Goal: Communication & Community: Answer question/provide support

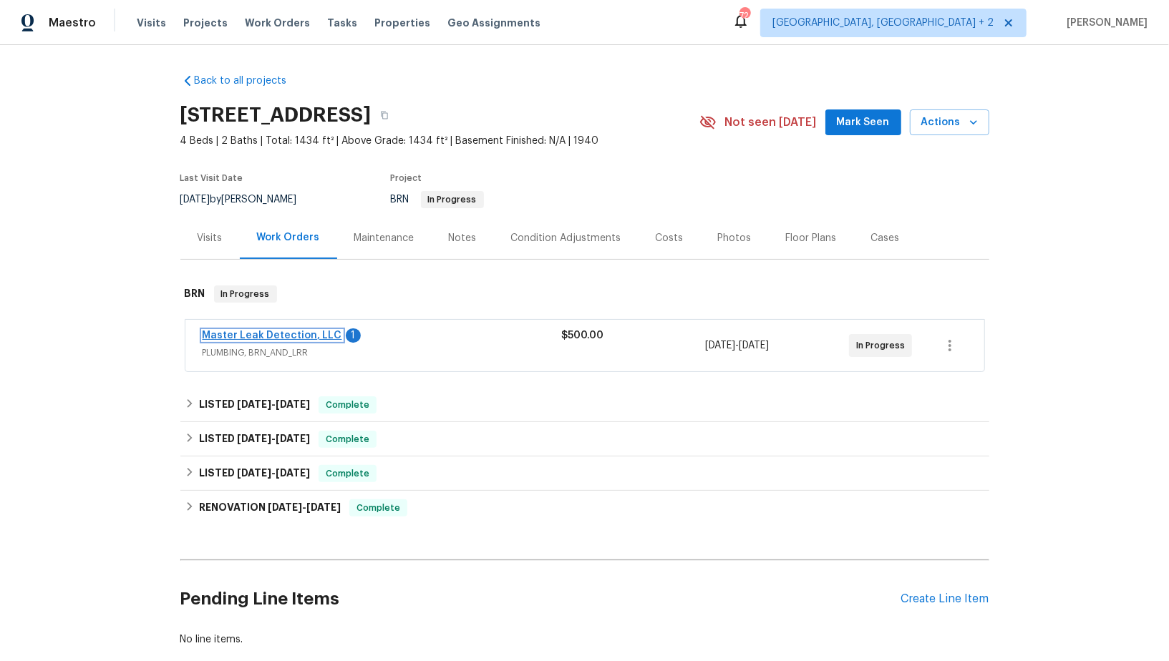
click at [243, 333] on link "Master Leak Detection, LLC" at bounding box center [273, 336] width 140 height 10
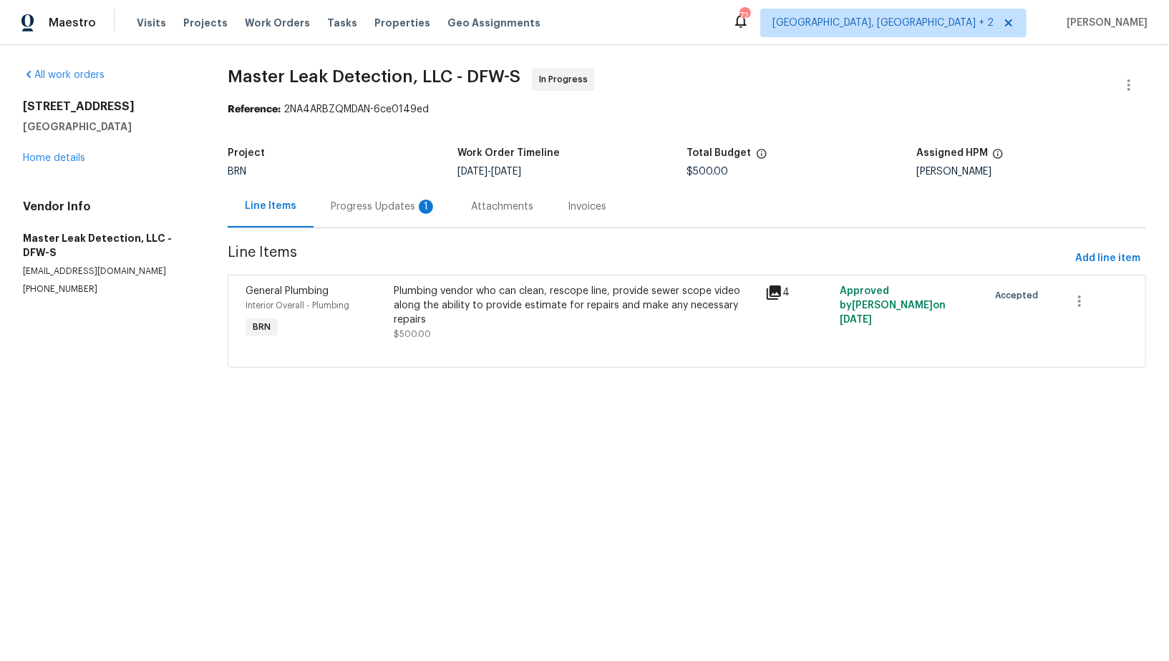
click at [369, 223] on div "Progress Updates 1" at bounding box center [383, 206] width 140 height 42
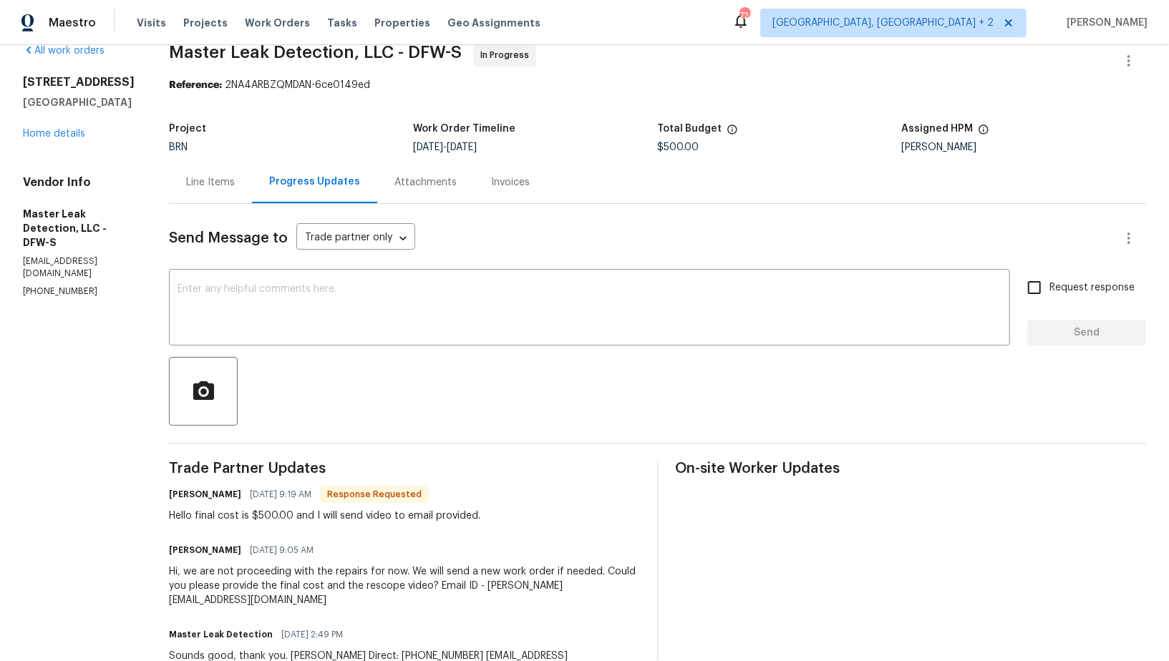
scroll to position [31, 0]
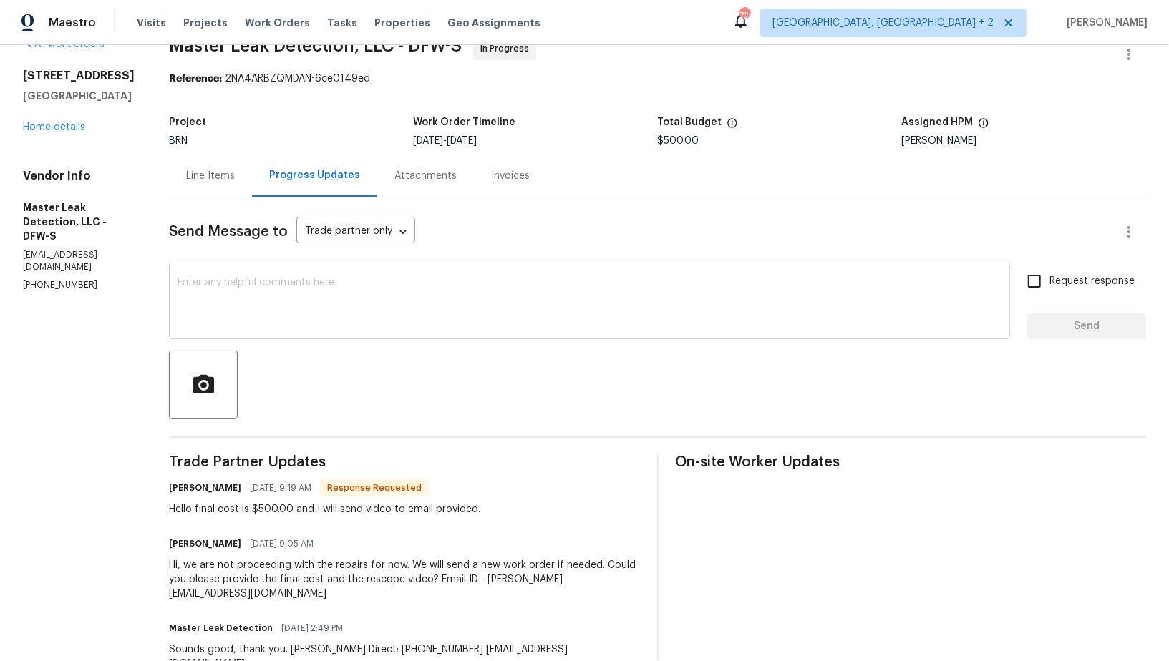
click at [325, 301] on textarea at bounding box center [589, 303] width 824 height 50
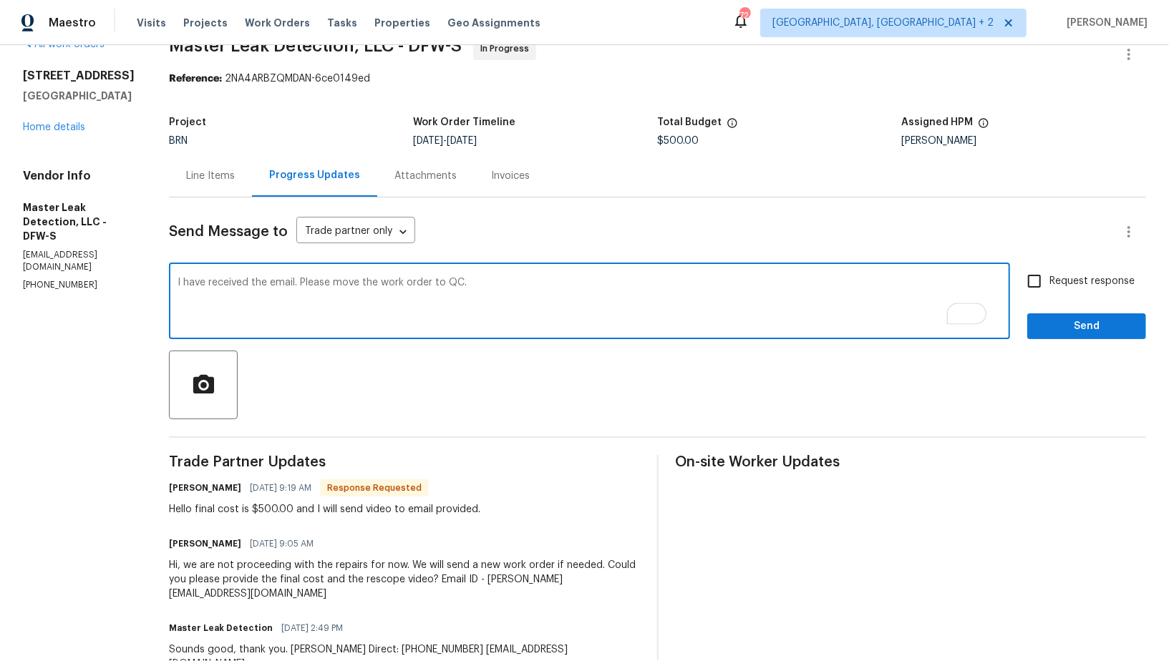
type textarea "I have received the email. Please move the work order to QC."
click at [1028, 271] on input "Request response" at bounding box center [1034, 281] width 30 height 30
checkbox input "true"
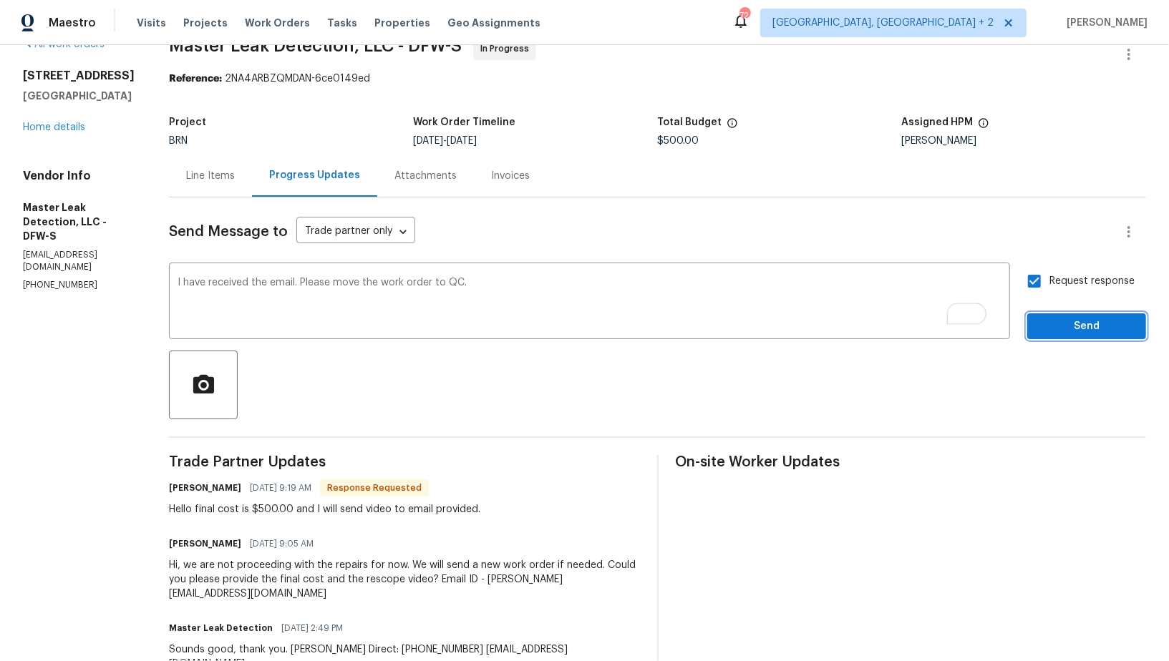
click at [1056, 320] on span "Send" at bounding box center [1086, 327] width 96 height 18
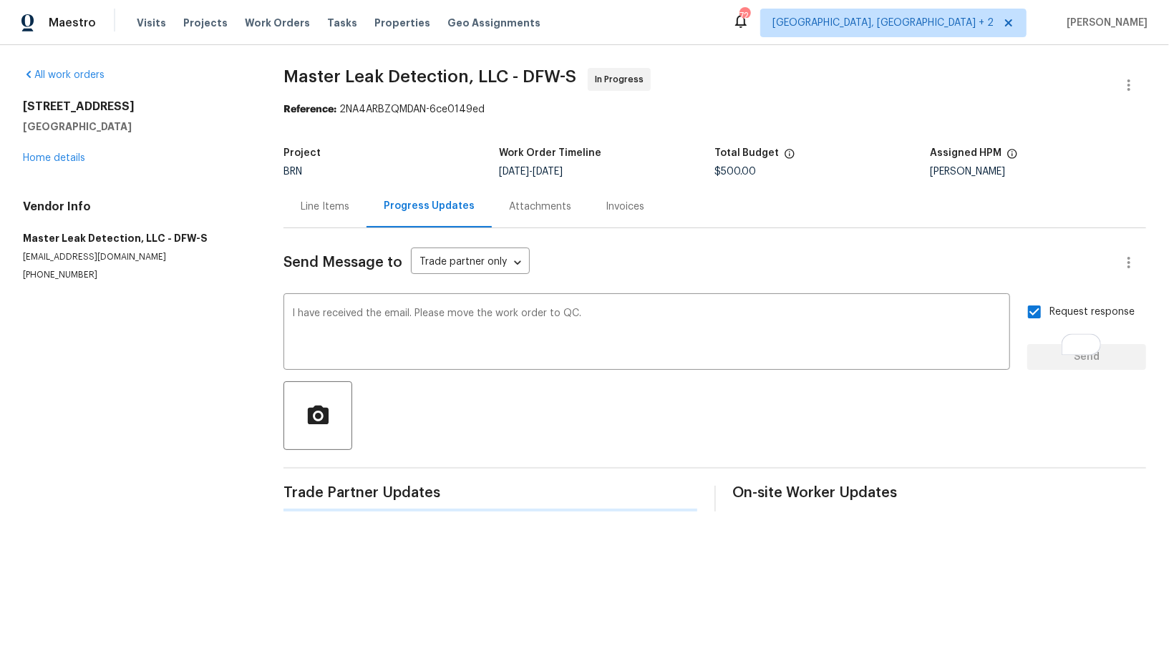
scroll to position [0, 0]
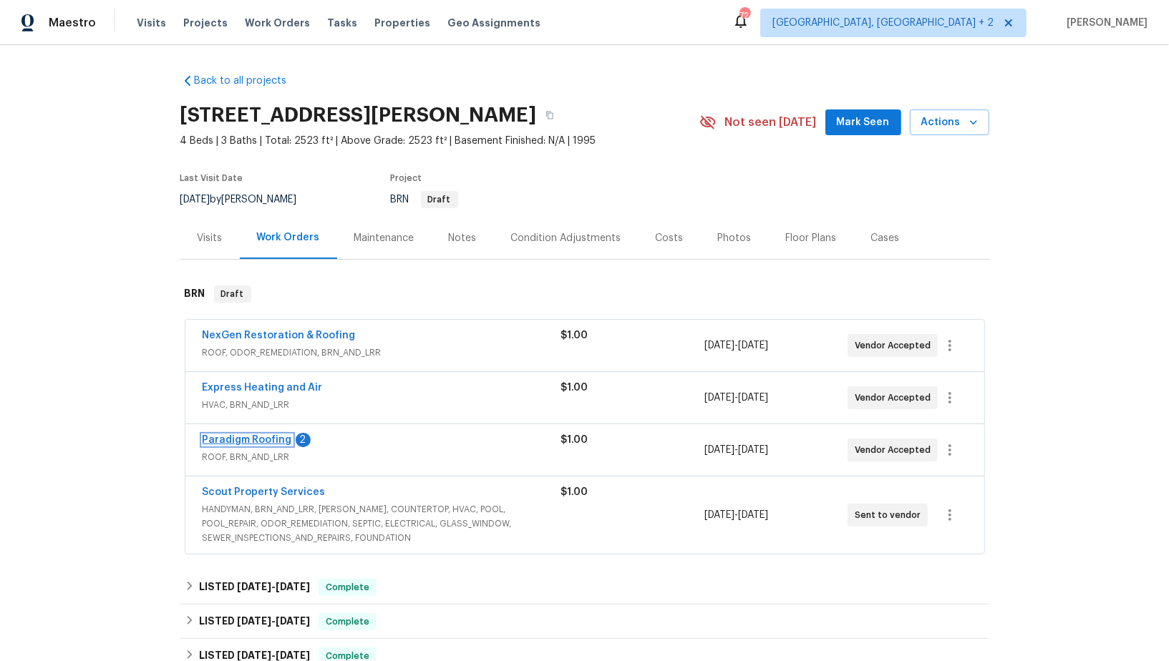
click at [263, 436] on link "Paradigm Roofing" at bounding box center [247, 440] width 89 height 10
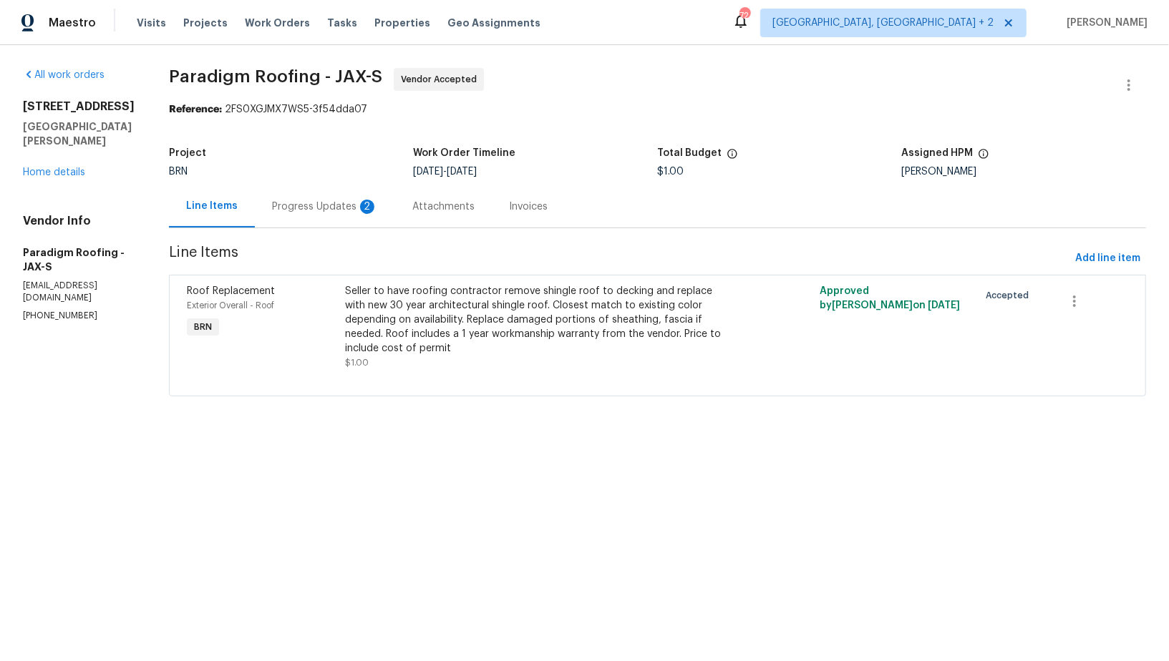
click at [381, 208] on div "Progress Updates 2" at bounding box center [325, 206] width 140 height 42
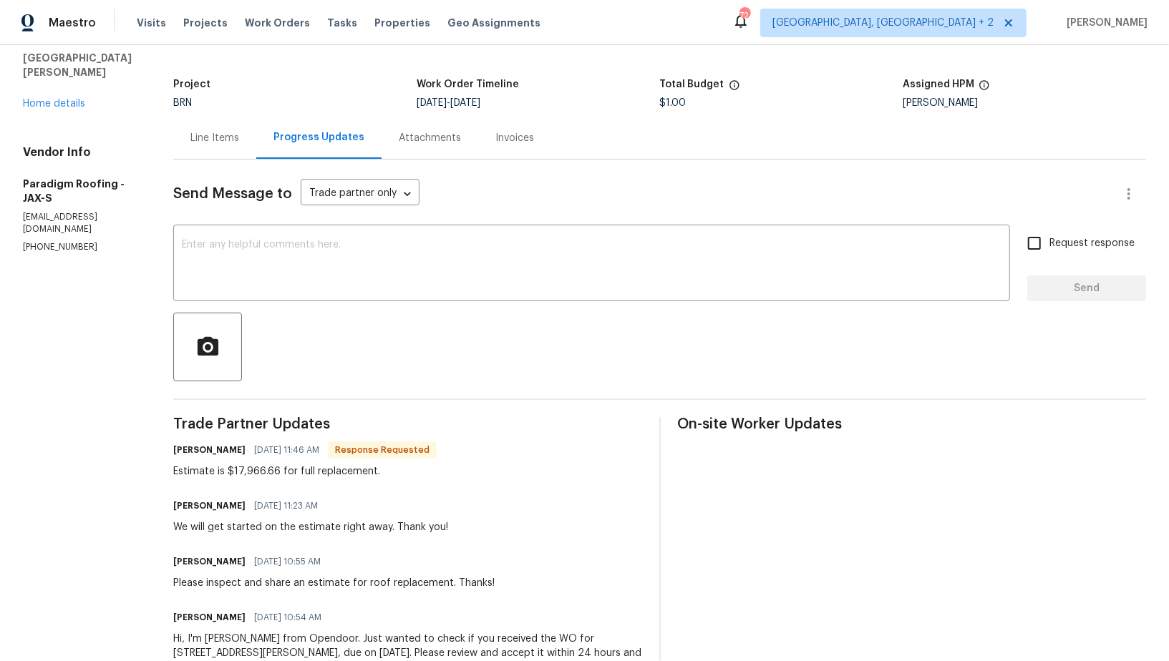
scroll to position [74, 0]
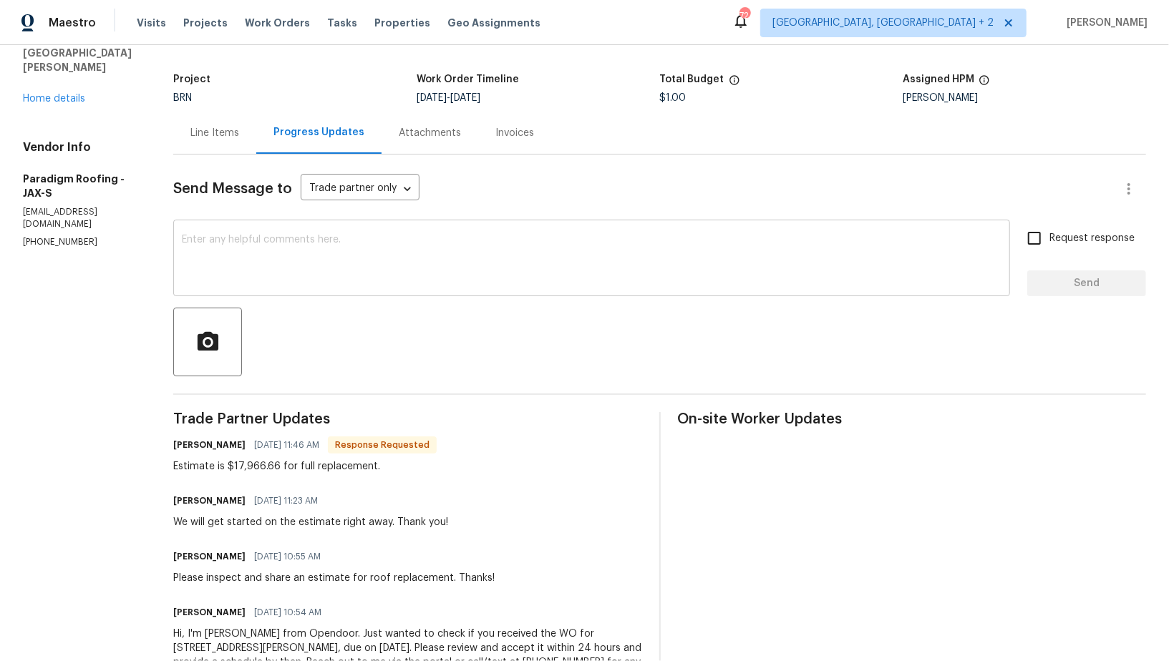
click at [310, 251] on textarea at bounding box center [591, 260] width 819 height 50
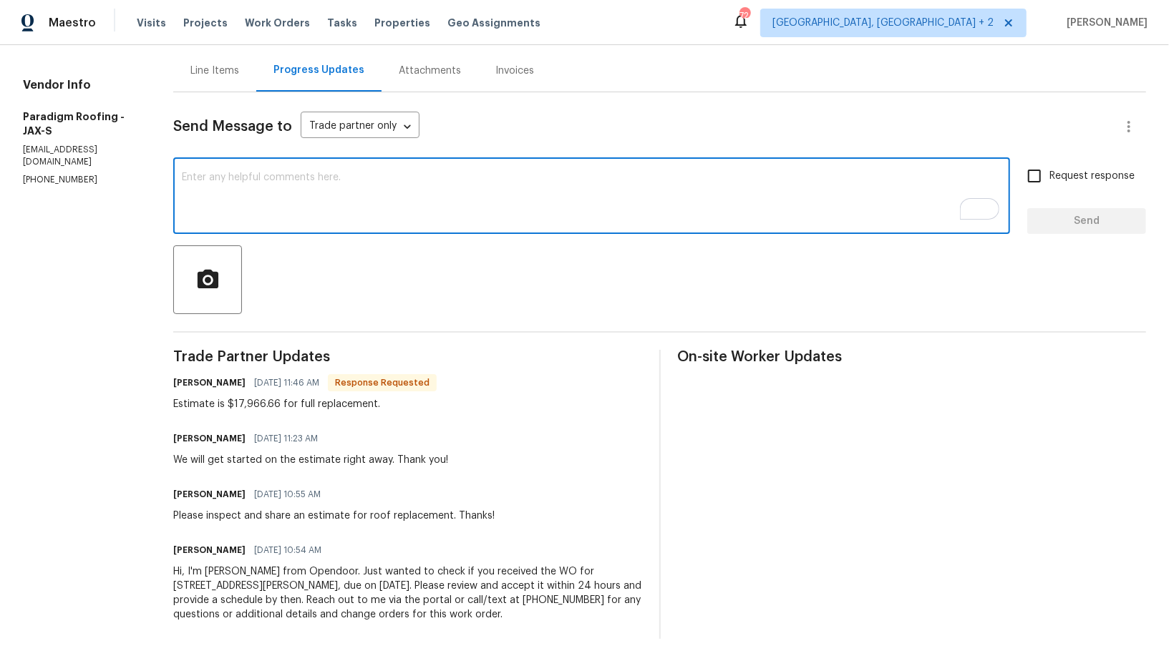
scroll to position [136, 0]
type textarea "Great, I will update you on this by [DATE]. Thanks!"
click at [1039, 172] on input "Request response" at bounding box center [1034, 176] width 30 height 30
checkbox input "true"
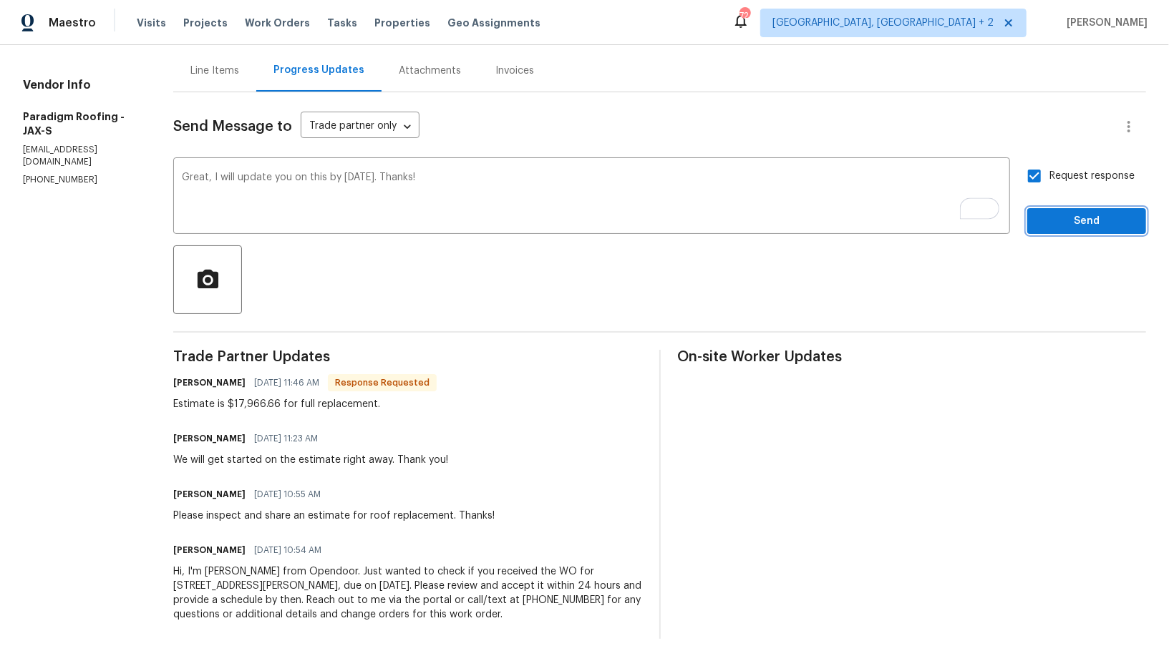
click at [1042, 218] on span "Send" at bounding box center [1086, 222] width 96 height 18
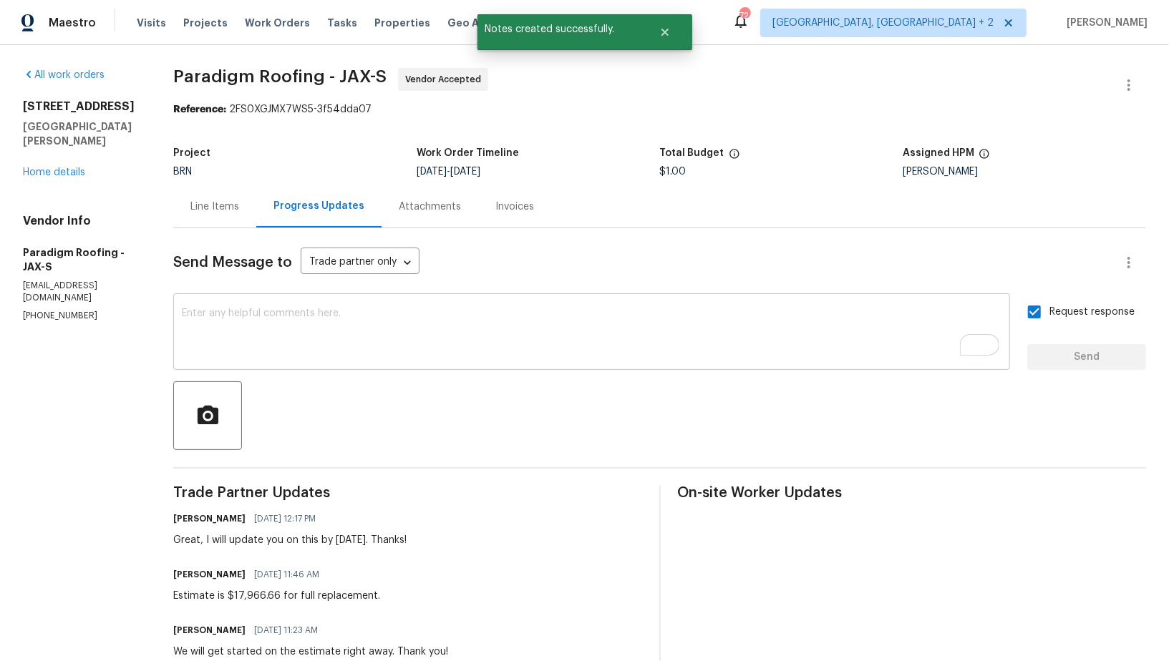
scroll to position [54, 0]
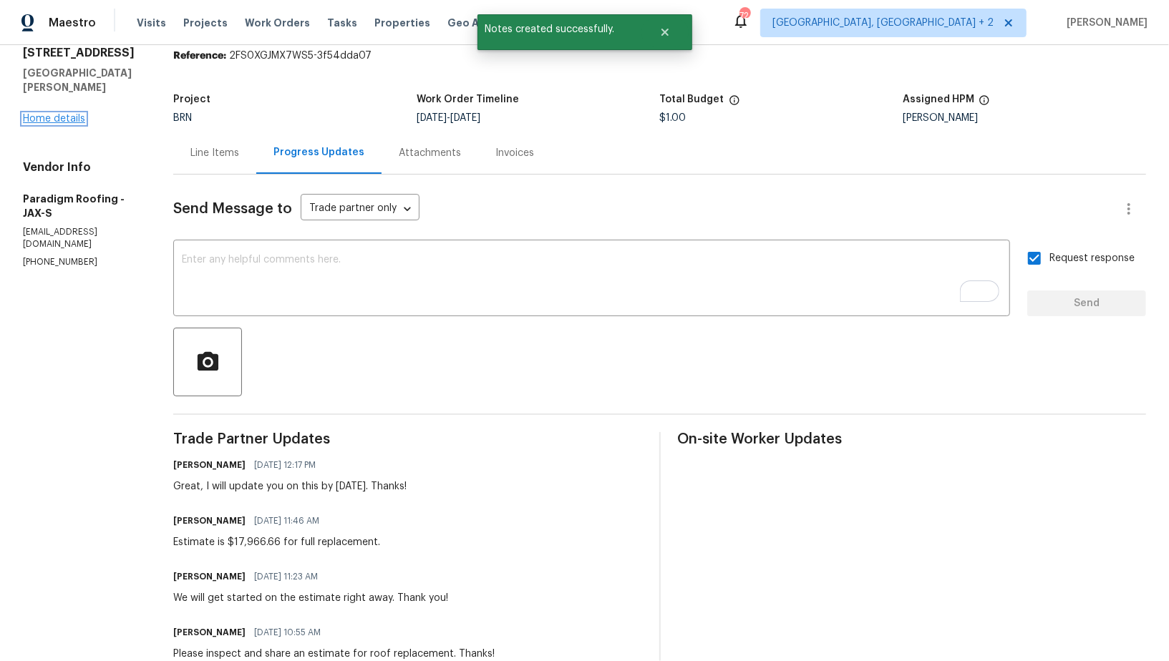
click at [59, 114] on link "Home details" at bounding box center [54, 119] width 62 height 10
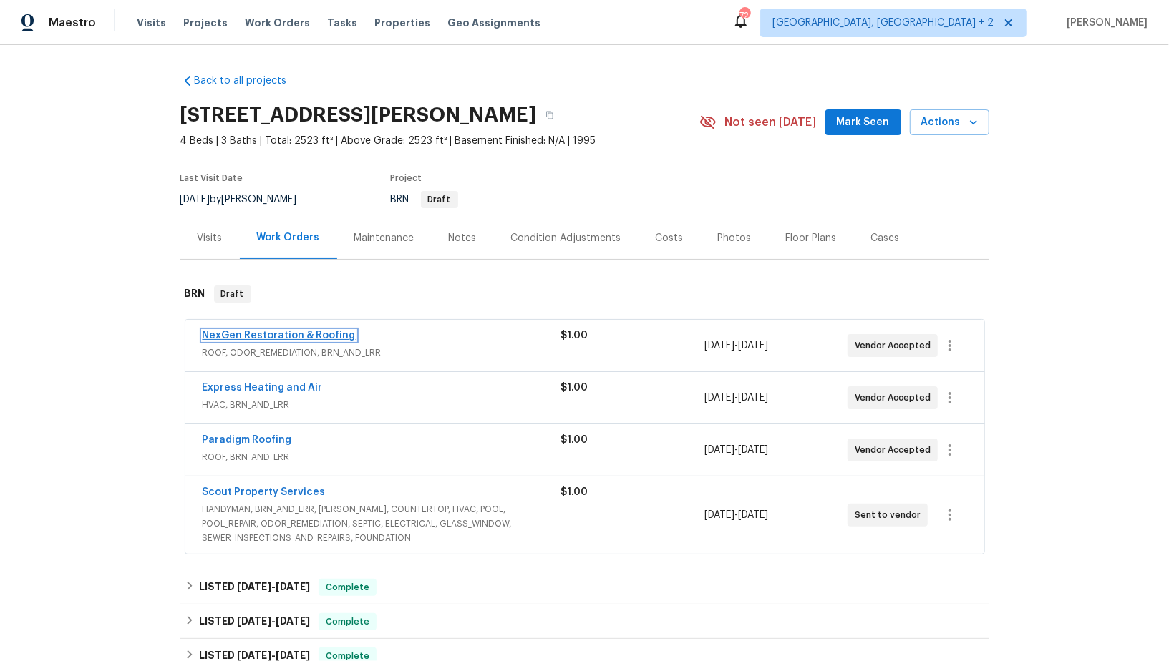
click at [264, 331] on link "NexGen Restoration & Roofing" at bounding box center [279, 336] width 153 height 10
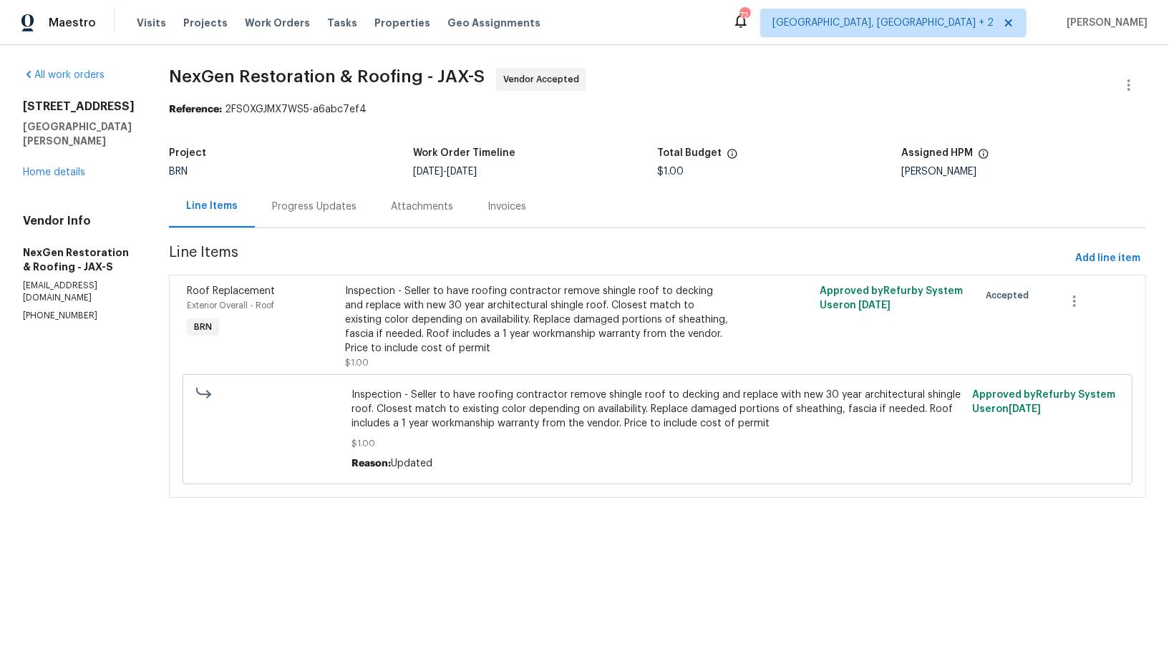
click at [325, 208] on div "Progress Updates" at bounding box center [314, 207] width 84 height 14
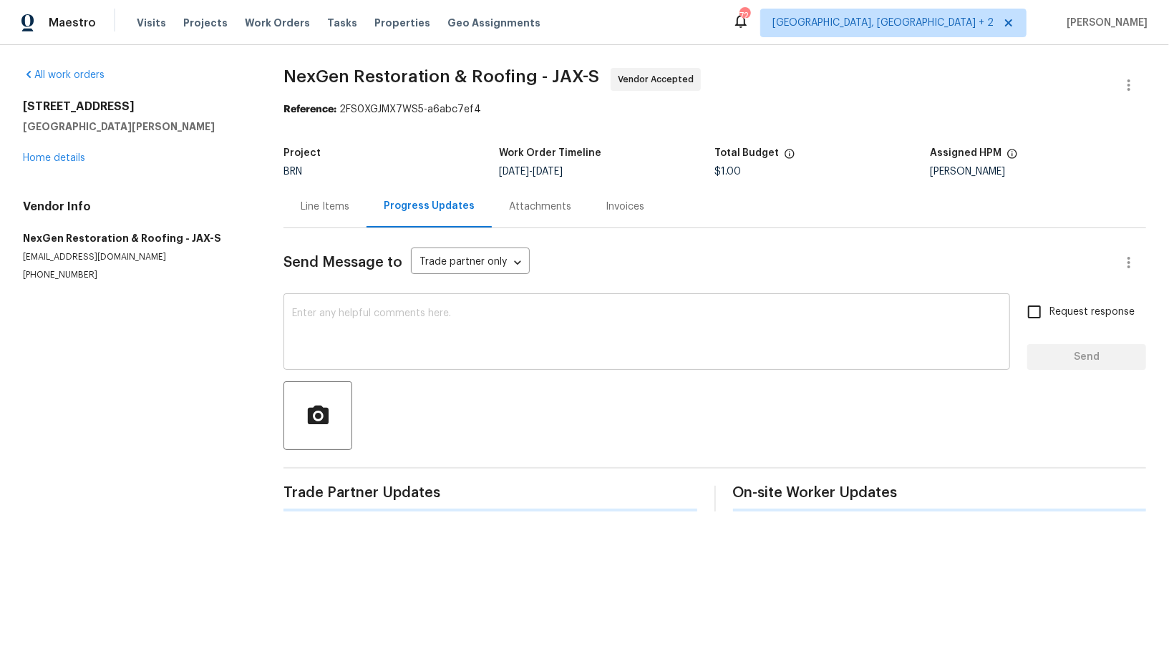
click at [383, 341] on textarea at bounding box center [646, 333] width 709 height 50
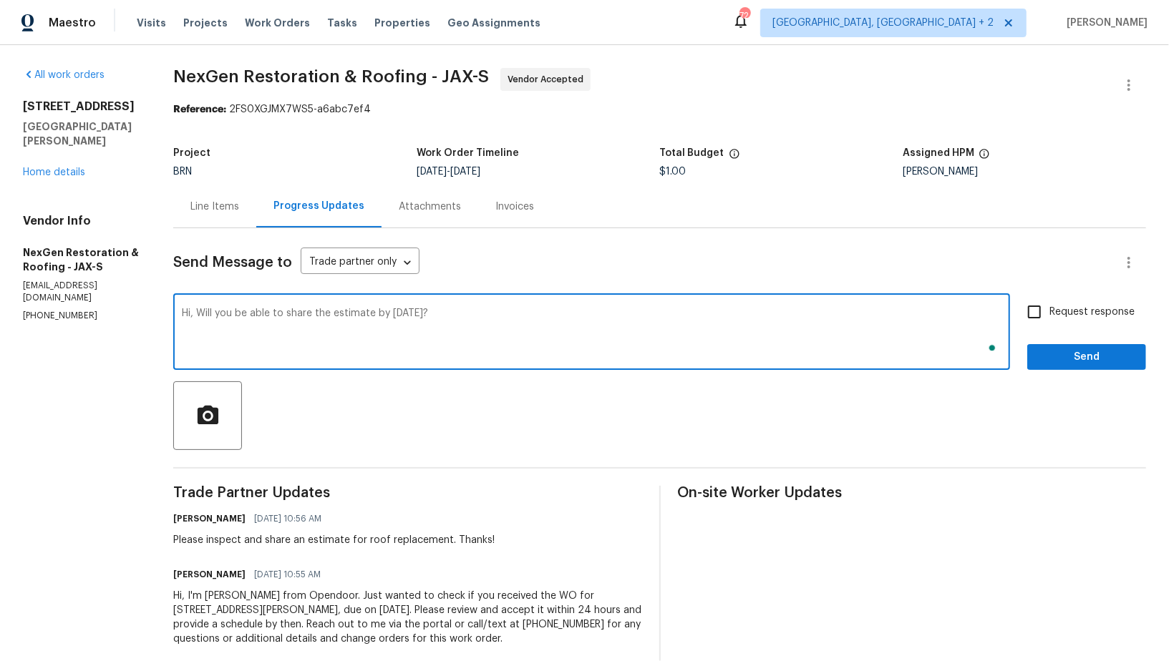
type textarea "Hi, Will you be able to share the estimate by [DATE]?"
click at [1035, 313] on input "Request response" at bounding box center [1034, 312] width 30 height 30
checkbox input "true"
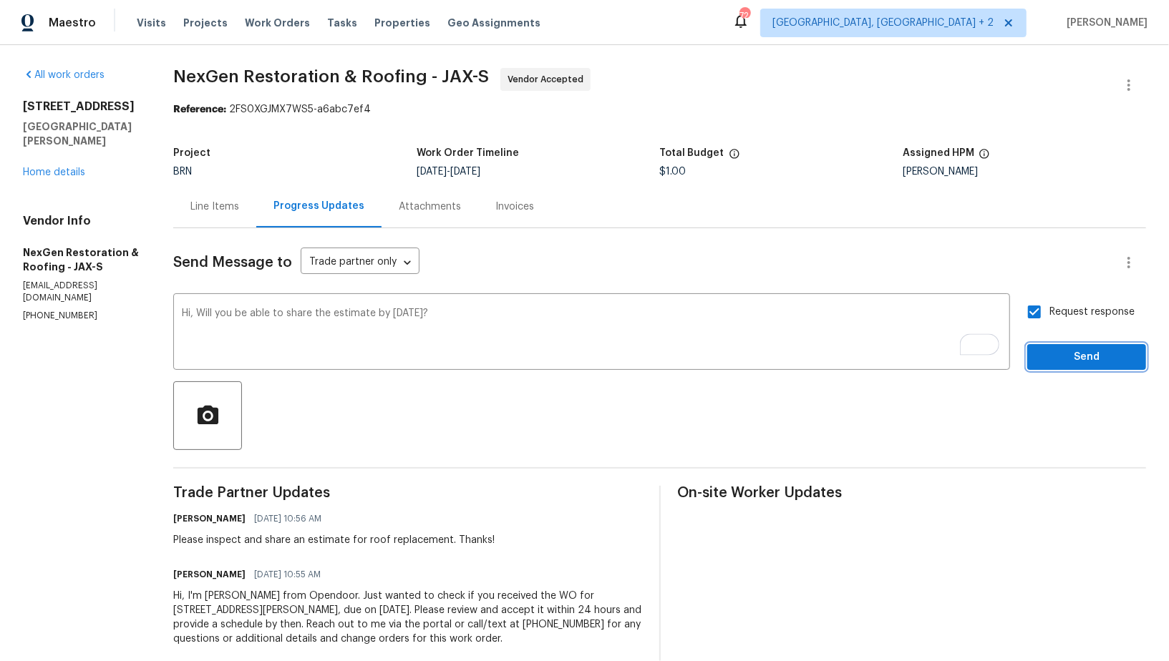
click at [1065, 361] on span "Send" at bounding box center [1086, 358] width 96 height 18
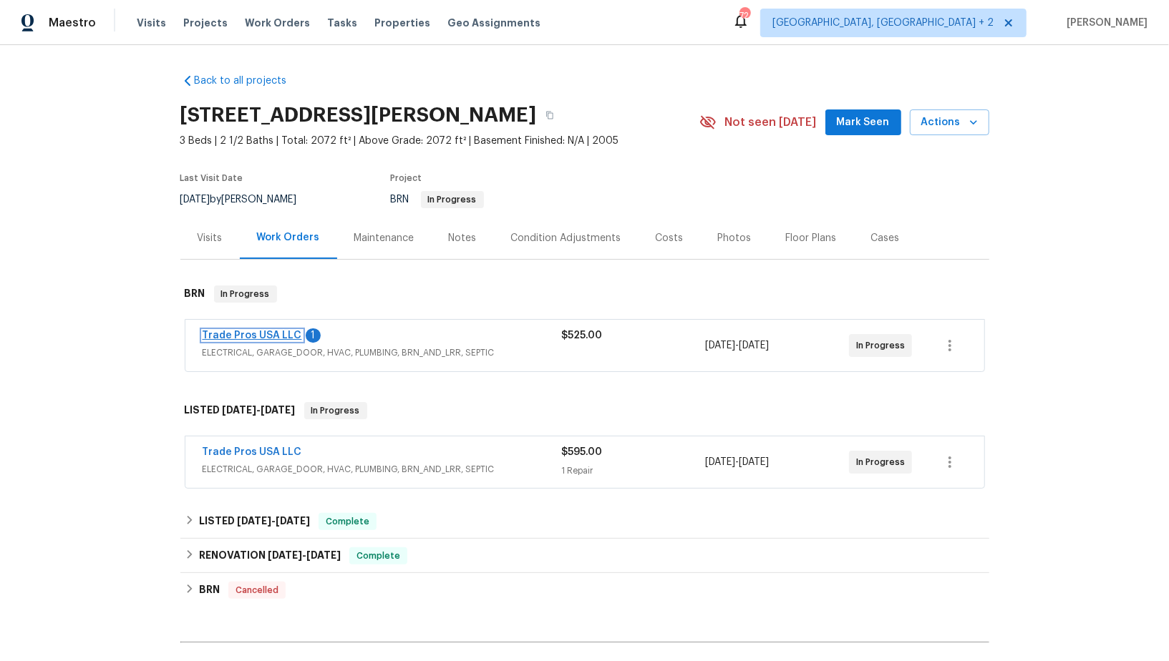
click at [262, 331] on link "Trade Pros USA LLC" at bounding box center [252, 336] width 99 height 10
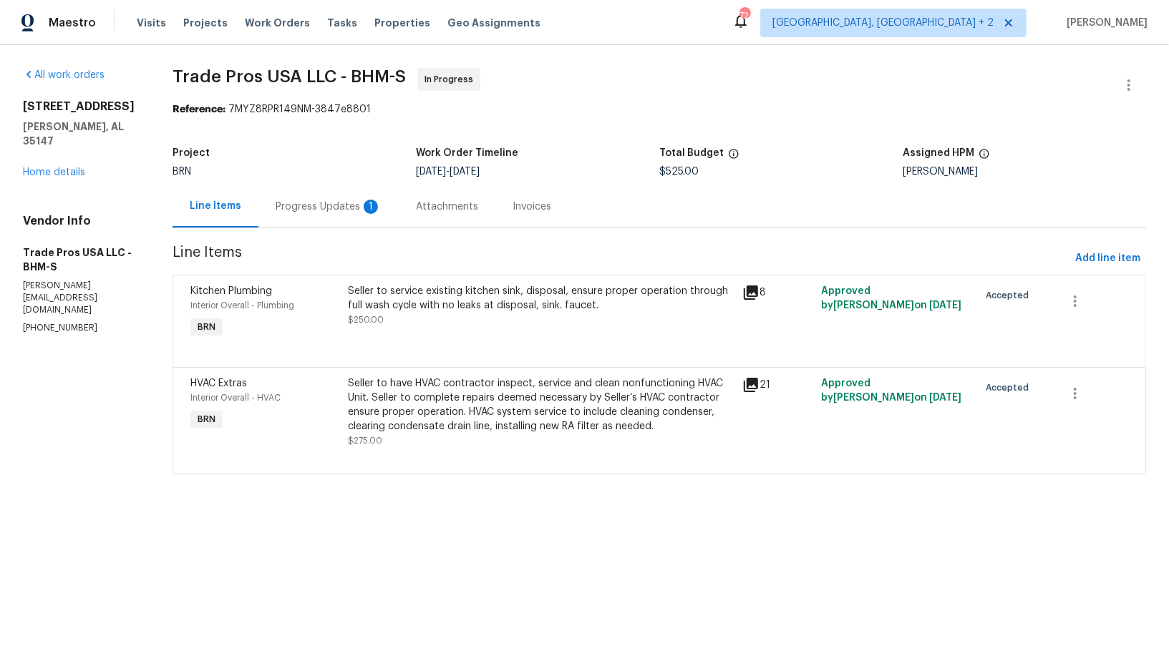
click at [384, 217] on div "Progress Updates 1" at bounding box center [328, 206] width 140 height 42
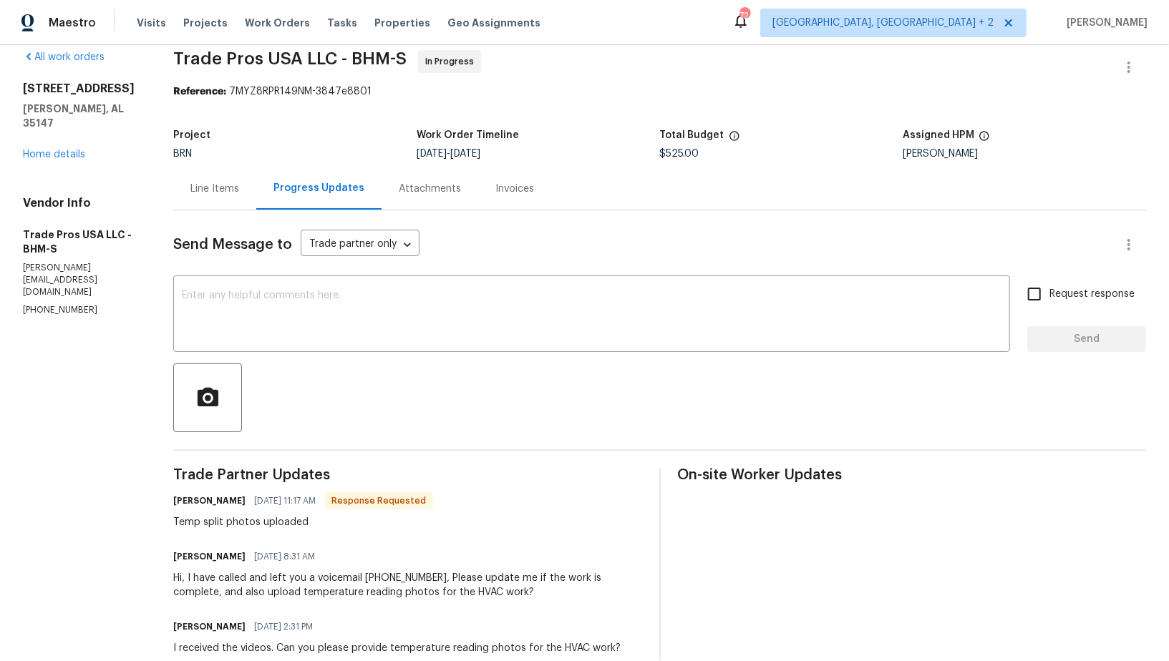
scroll to position [21, 0]
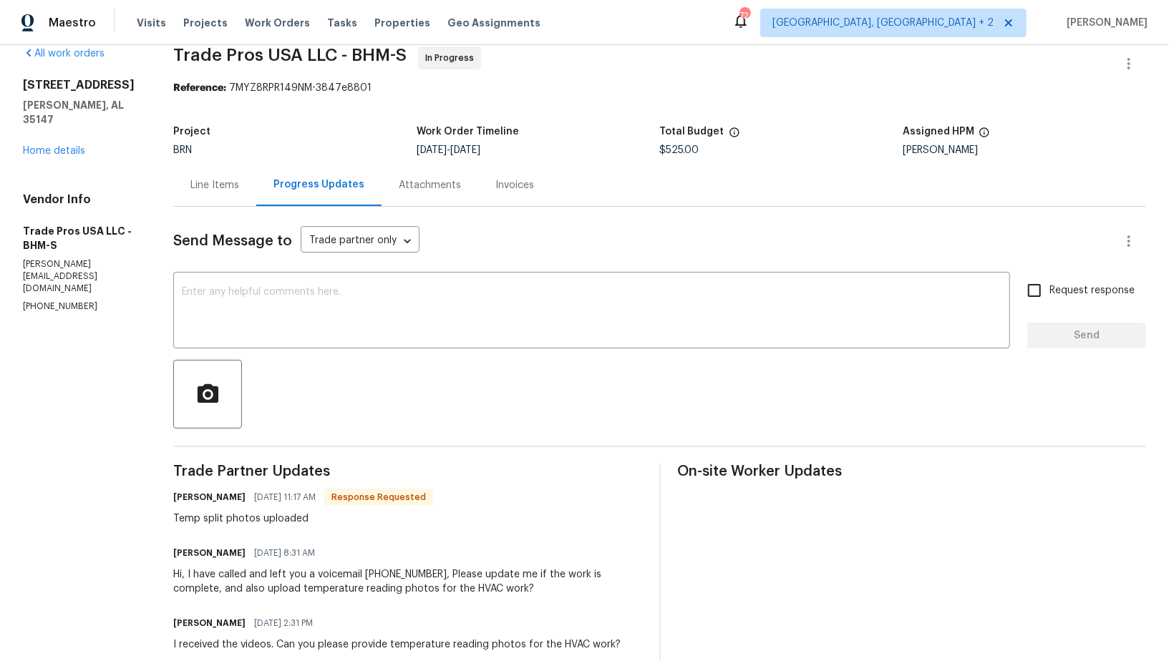
click at [208, 188] on div "Line Items" at bounding box center [214, 185] width 49 height 14
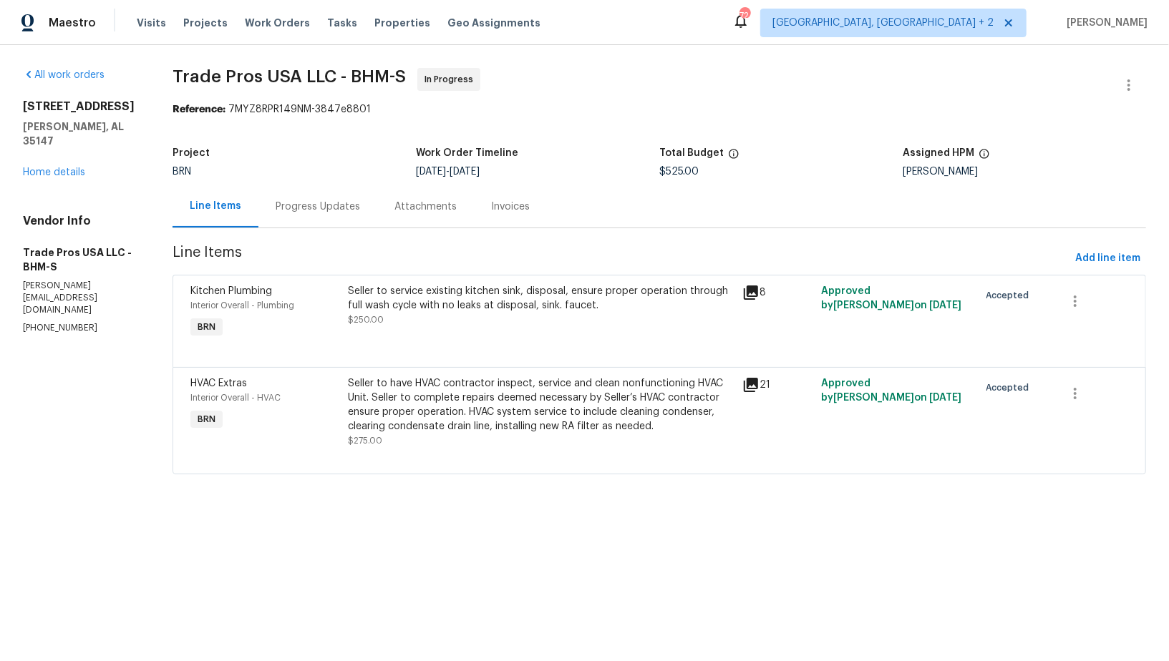
click at [457, 407] on div "Seller to have HVAC contractor inspect, service and clean nonfunctioning HVAC U…" at bounding box center [542, 404] width 386 height 57
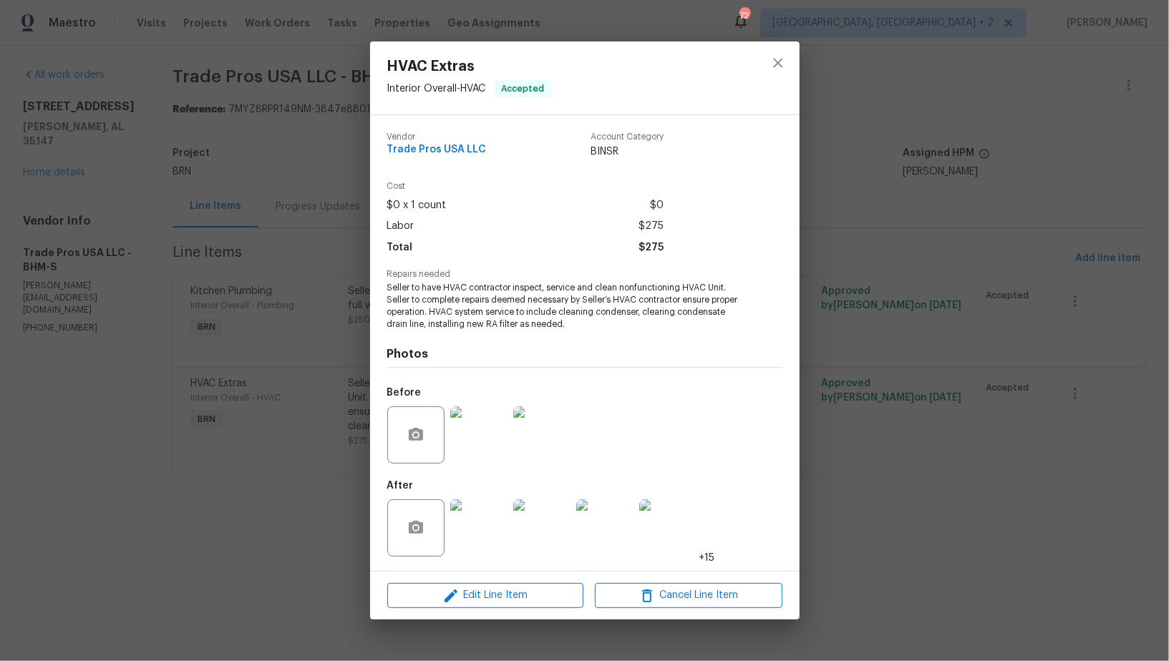
click at [475, 539] on img at bounding box center [478, 527] width 57 height 57
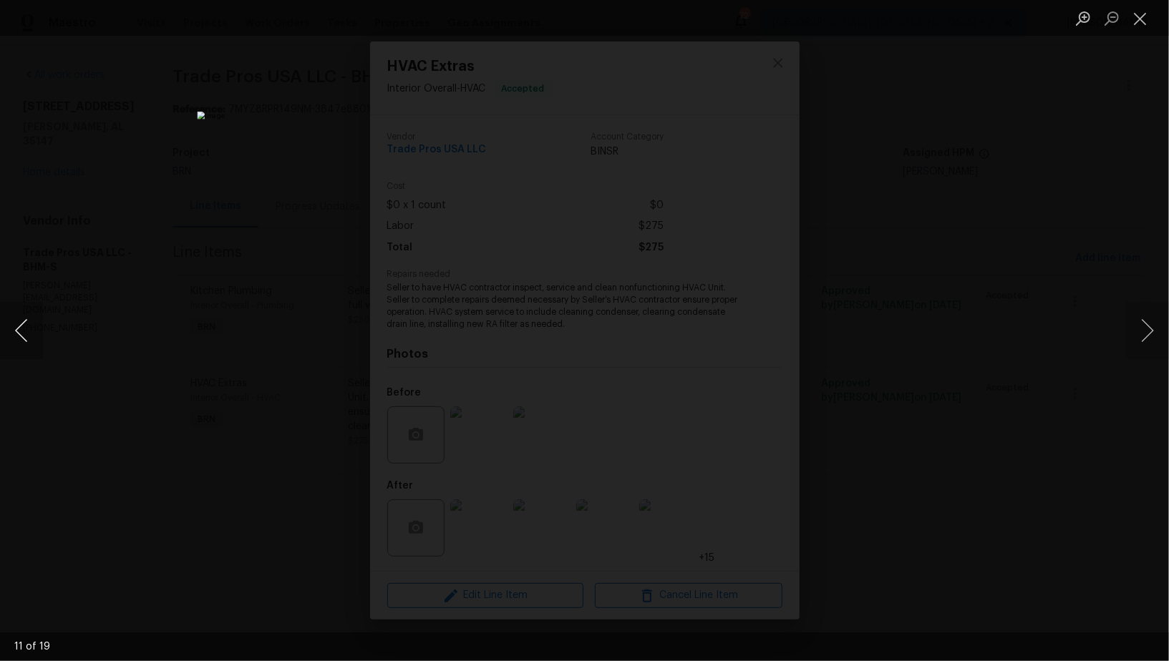
click at [19, 331] on button "Previous image" at bounding box center [21, 330] width 43 height 57
click at [16, 330] on button "Previous image" at bounding box center [21, 330] width 43 height 57
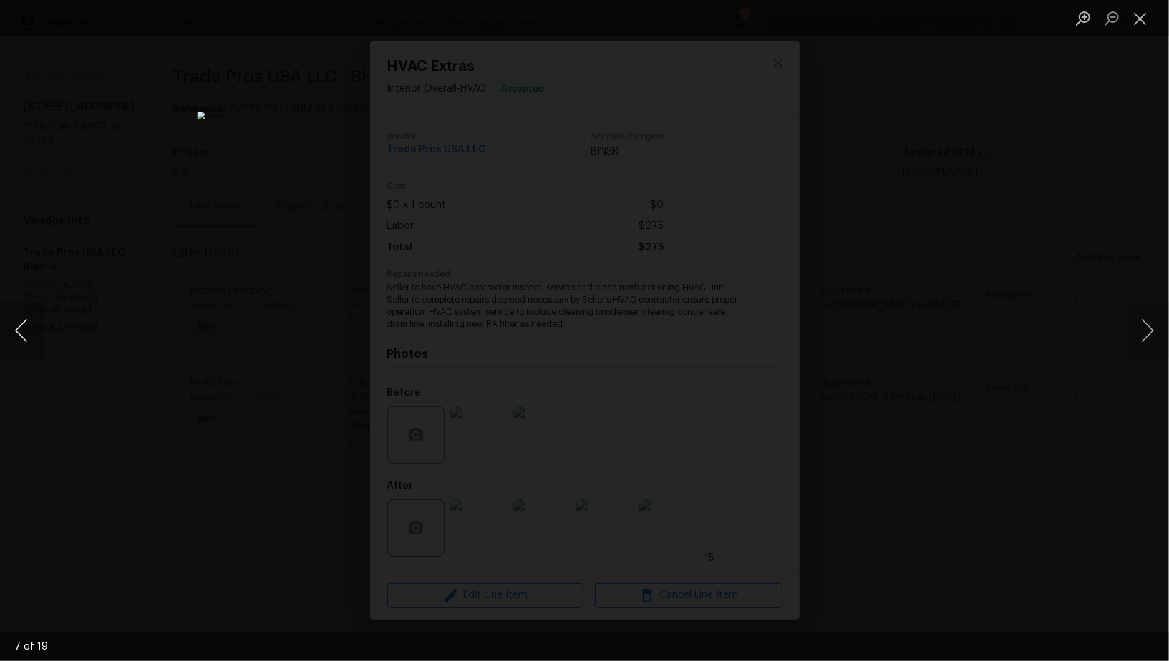
click at [16, 330] on button "Previous image" at bounding box center [21, 330] width 43 height 57
click at [80, 349] on div "Lightbox" at bounding box center [584, 330] width 1169 height 661
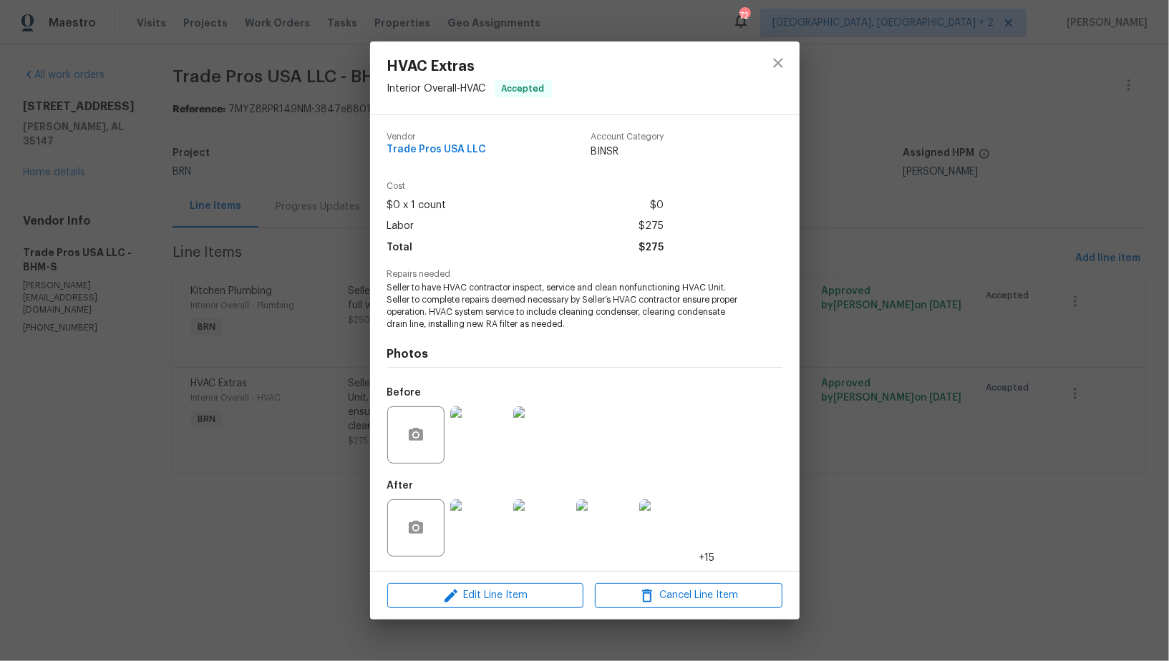
click at [489, 419] on img at bounding box center [478, 434] width 57 height 57
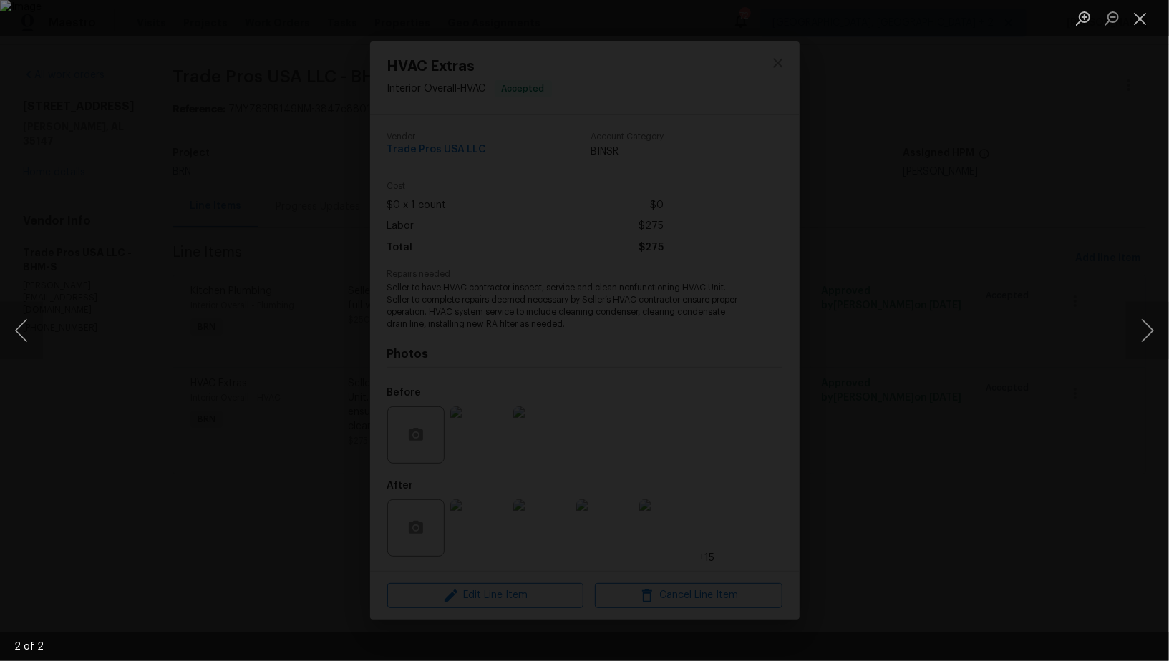
click at [973, 548] on div "Lightbox" at bounding box center [584, 330] width 1169 height 661
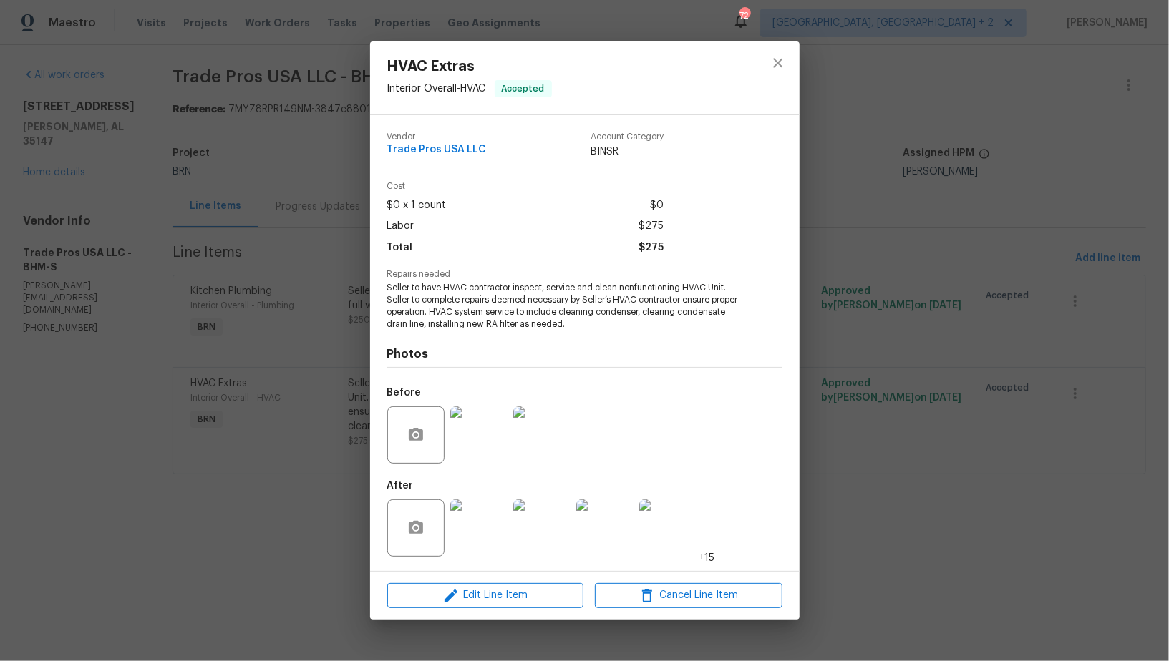
click at [973, 548] on div "HVAC Extras Interior Overall - HVAC Accepted Vendor Trade Pros USA LLC Account …" at bounding box center [584, 330] width 1169 height 661
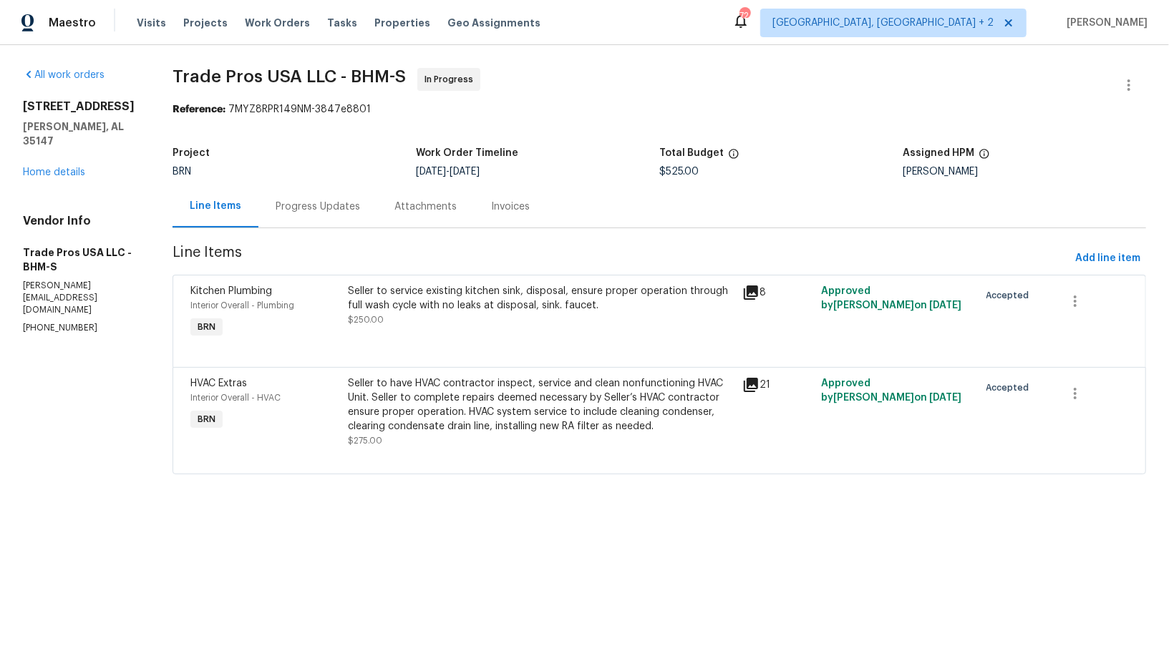
click at [308, 187] on div "Progress Updates" at bounding box center [317, 206] width 119 height 42
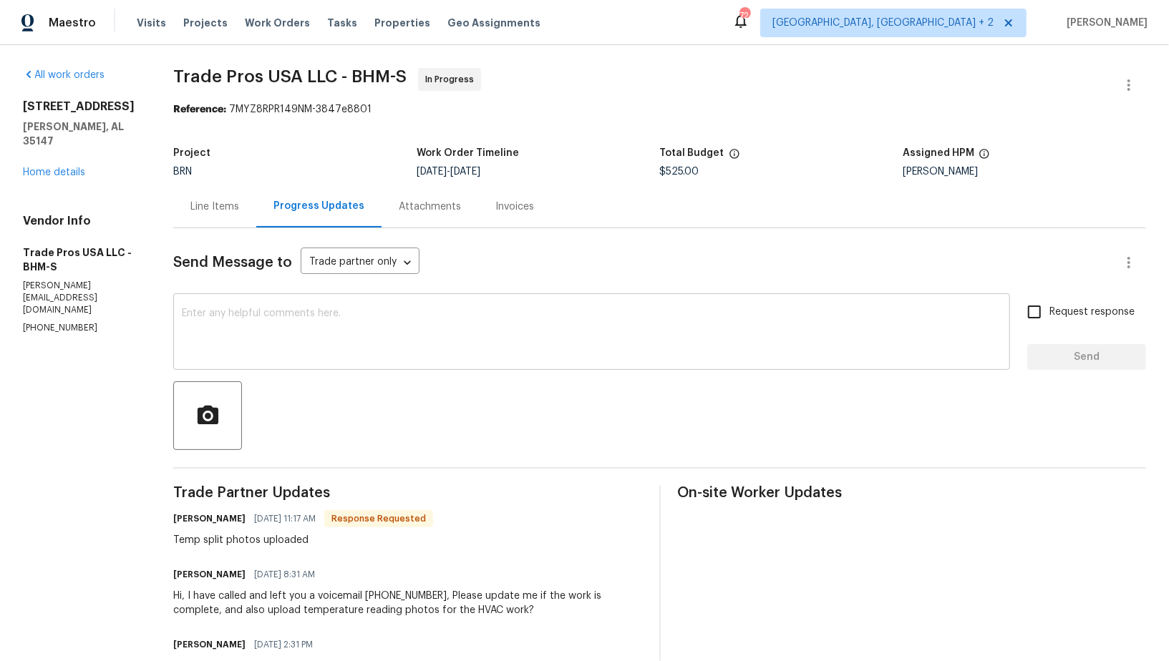
click at [297, 335] on textarea at bounding box center [591, 333] width 819 height 50
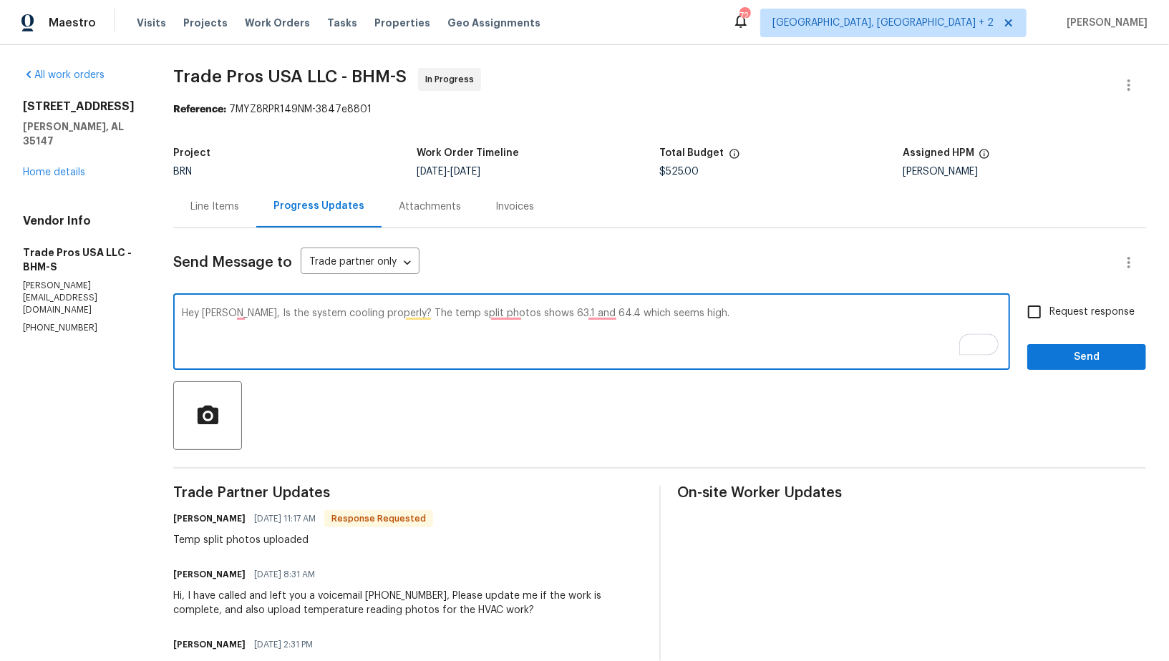
type textarea "Hey Trevor, Is the system cooling properly? The temp split photos shows 63.1 an…"
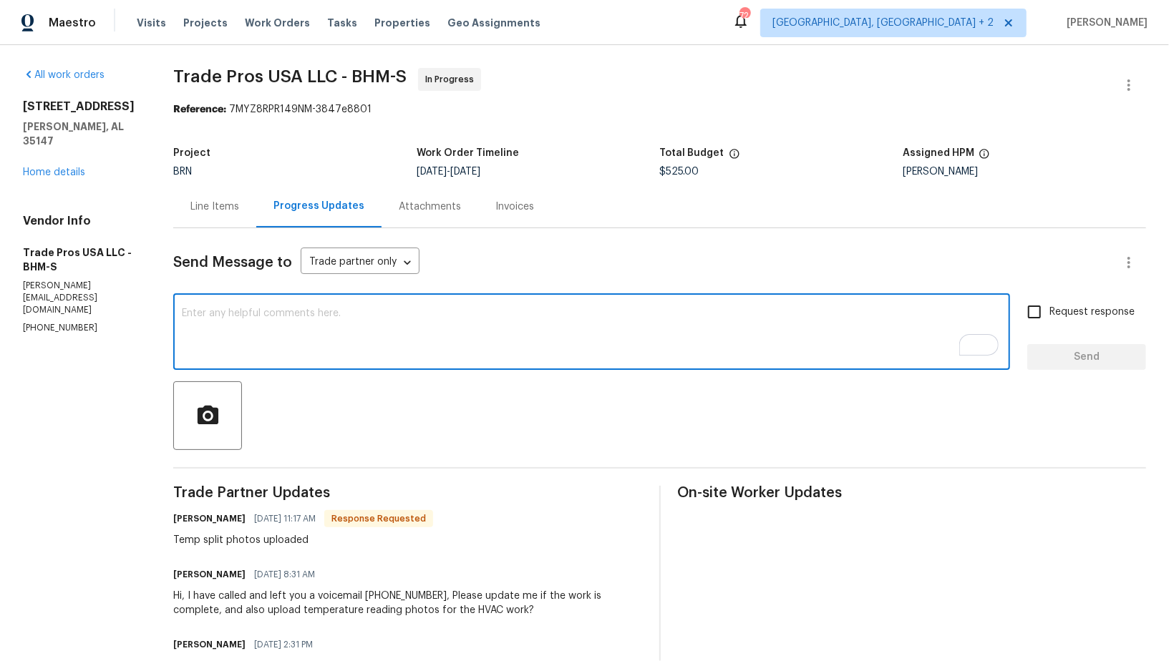
paste textarea "Hey Trevor, is the system cooling properly? The temperature split photos show 6…"
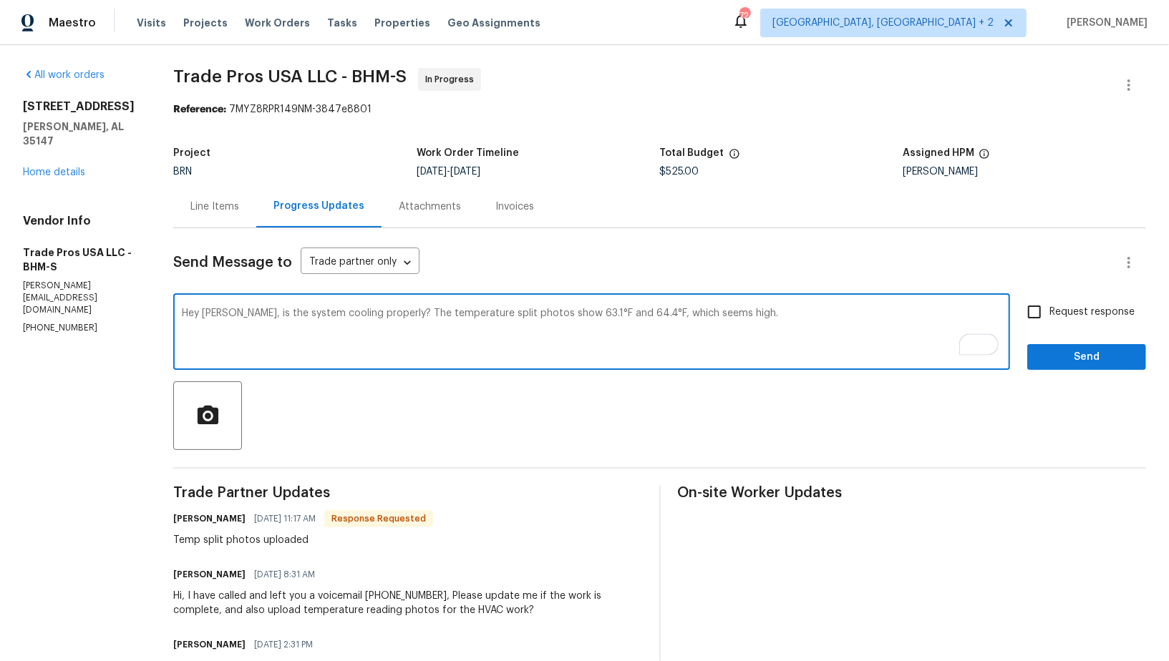
click at [242, 313] on textarea "Hey Trevor, is the system cooling properly? The temperature split photos show 6…" at bounding box center [591, 333] width 819 height 50
click at [786, 331] on textarea "Hey Trevor, Is the system cooling properly? The temperature split photos show 6…" at bounding box center [591, 333] width 819 height 50
type textarea "Hey Trevor, Is the system cooling properly? The temperature split photos show 6…"
drag, startPoint x: 1040, startPoint y: 313, endPoint x: 1060, endPoint y: 363, distance: 54.0
click at [1040, 313] on input "Request response" at bounding box center [1034, 312] width 30 height 30
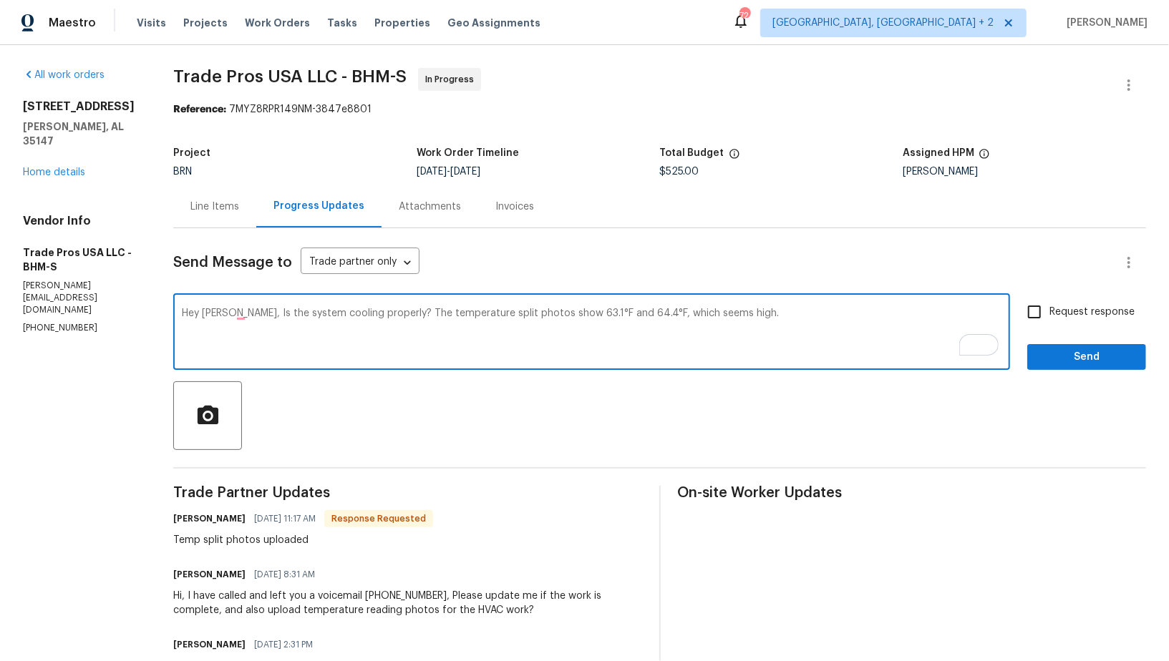
checkbox input "true"
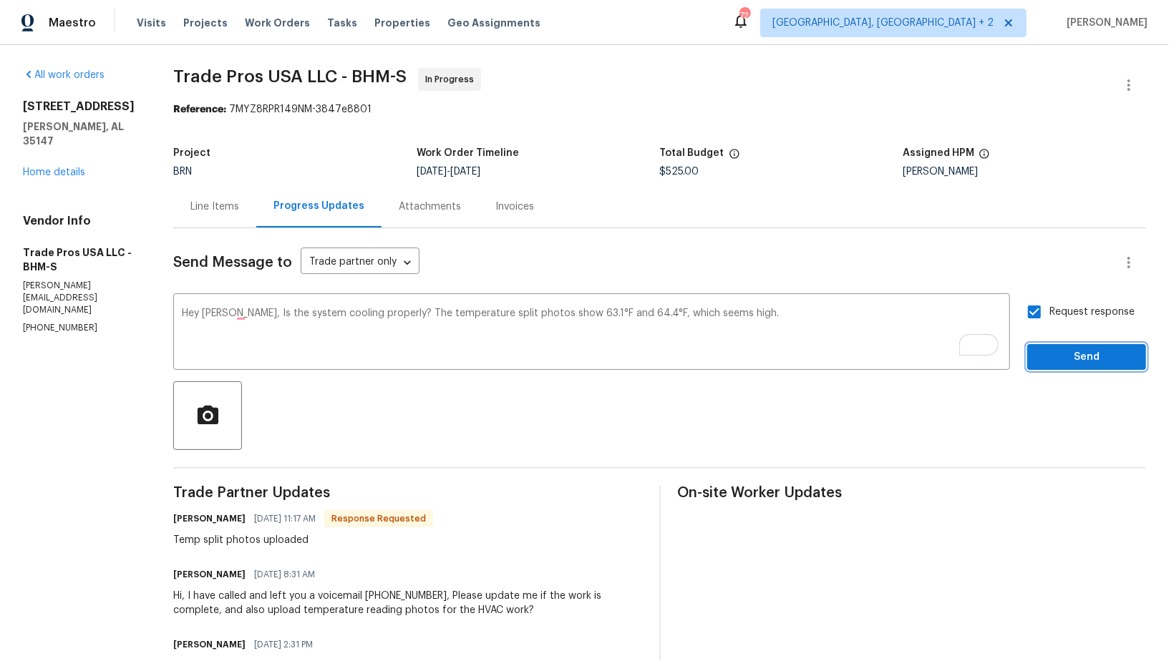
click at [1060, 363] on span "Send" at bounding box center [1086, 358] width 96 height 18
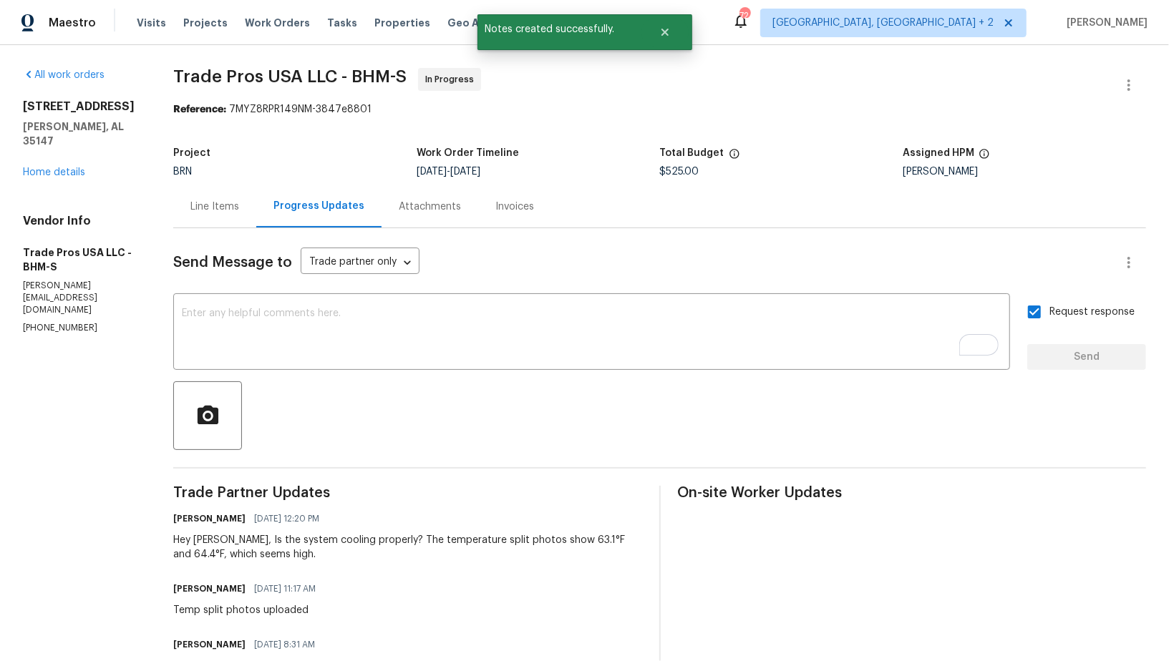
drag, startPoint x: 224, startPoint y: 209, endPoint x: 224, endPoint y: 218, distance: 8.6
click at [224, 209] on div "Line Items" at bounding box center [214, 207] width 49 height 14
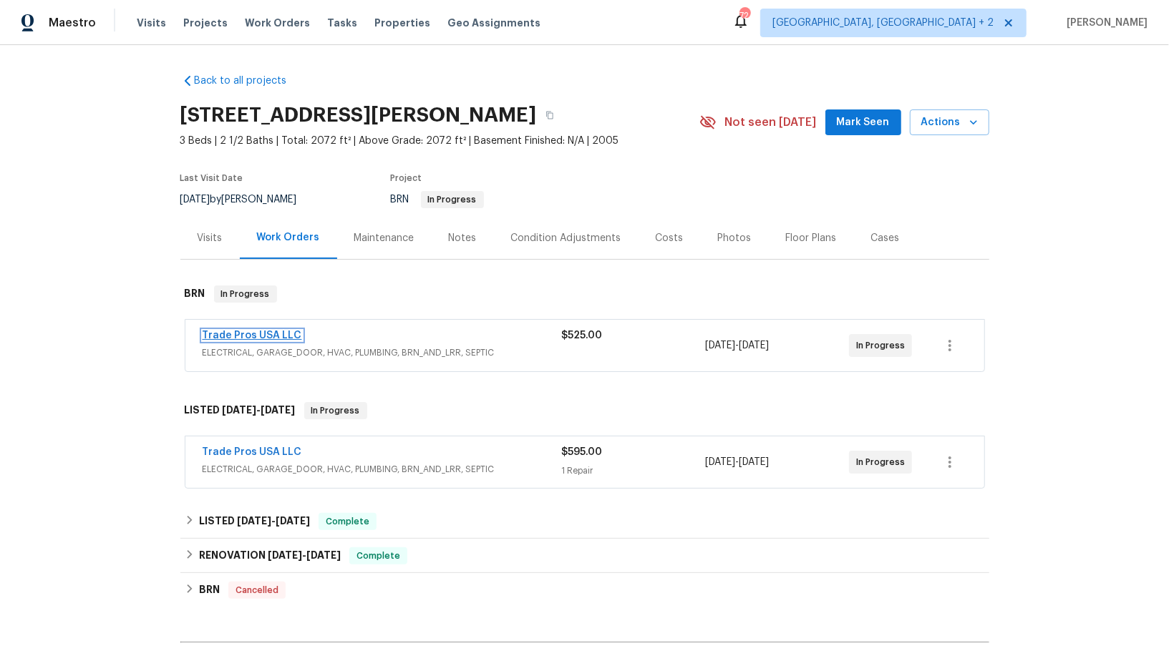
click at [255, 333] on link "Trade Pros USA LLC" at bounding box center [252, 336] width 99 height 10
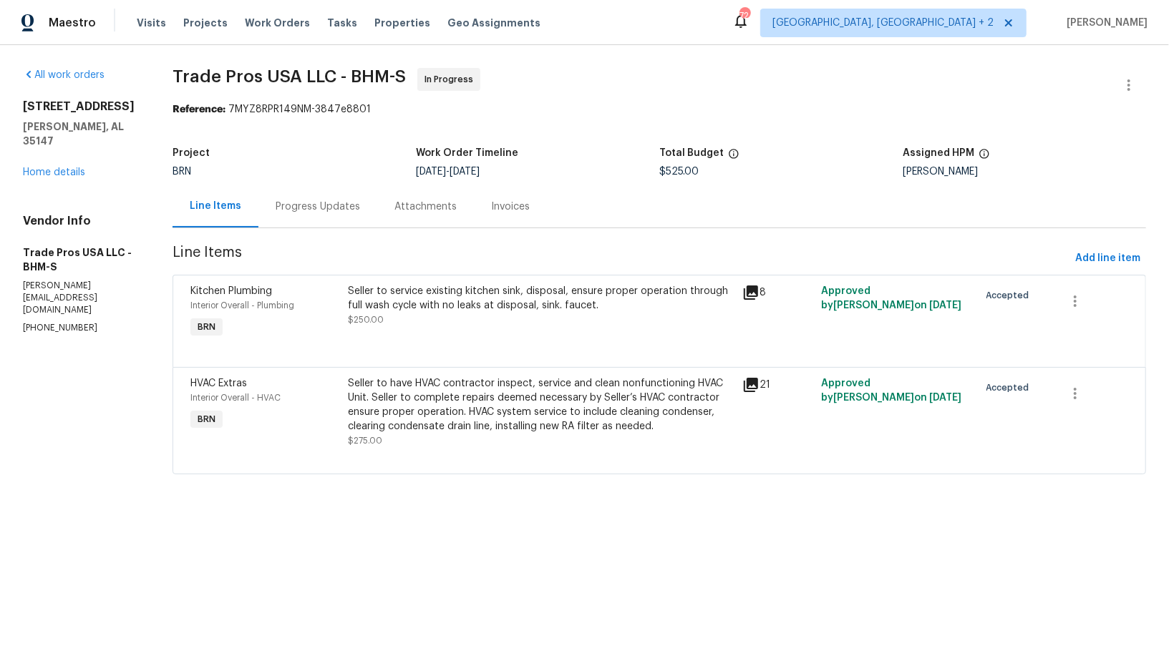
click at [472, 396] on div "Seller to have HVAC contractor inspect, service and clean nonfunctioning HVAC U…" at bounding box center [542, 404] width 386 height 57
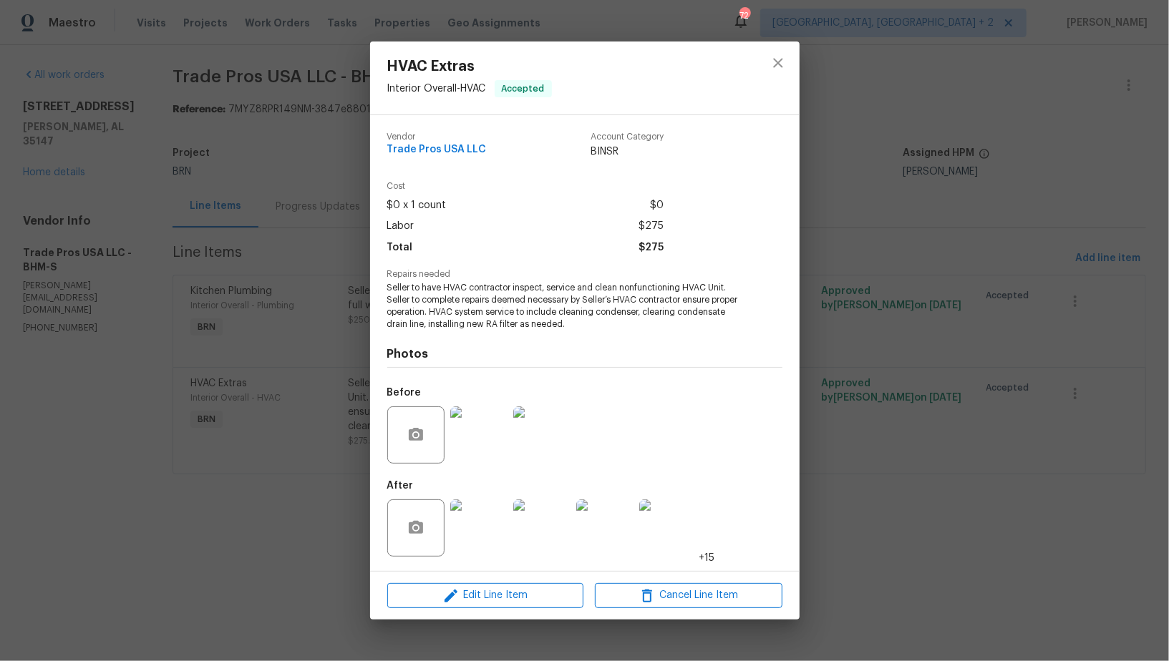
click at [477, 444] on img at bounding box center [478, 434] width 57 height 57
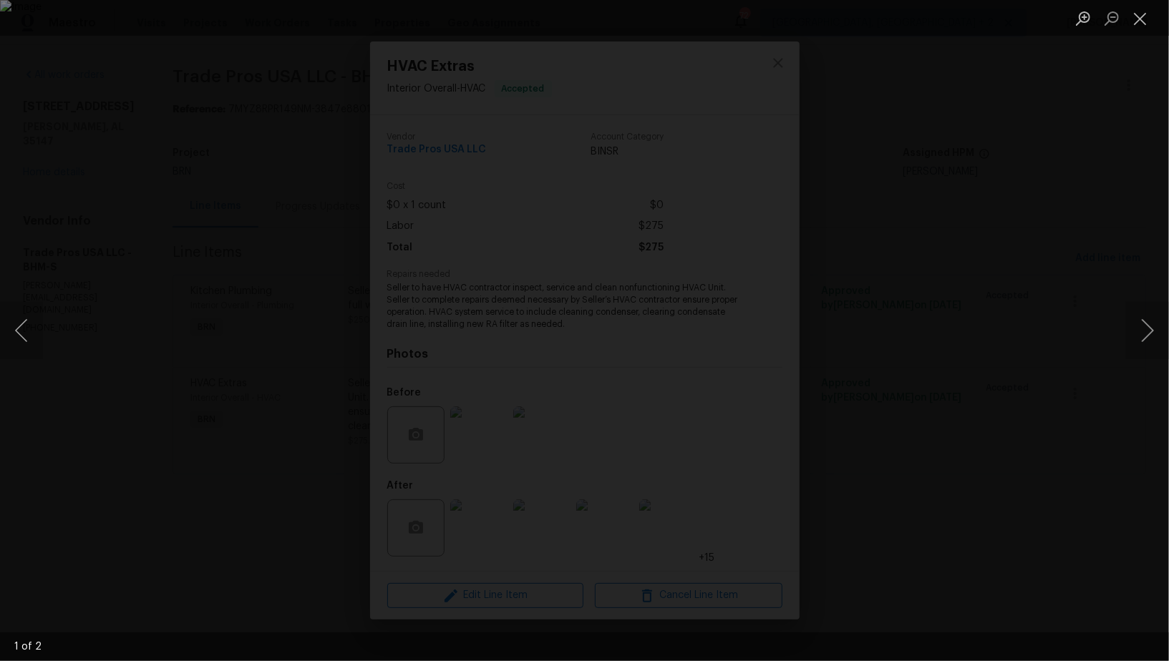
click at [1007, 326] on div "Lightbox" at bounding box center [584, 330] width 1169 height 661
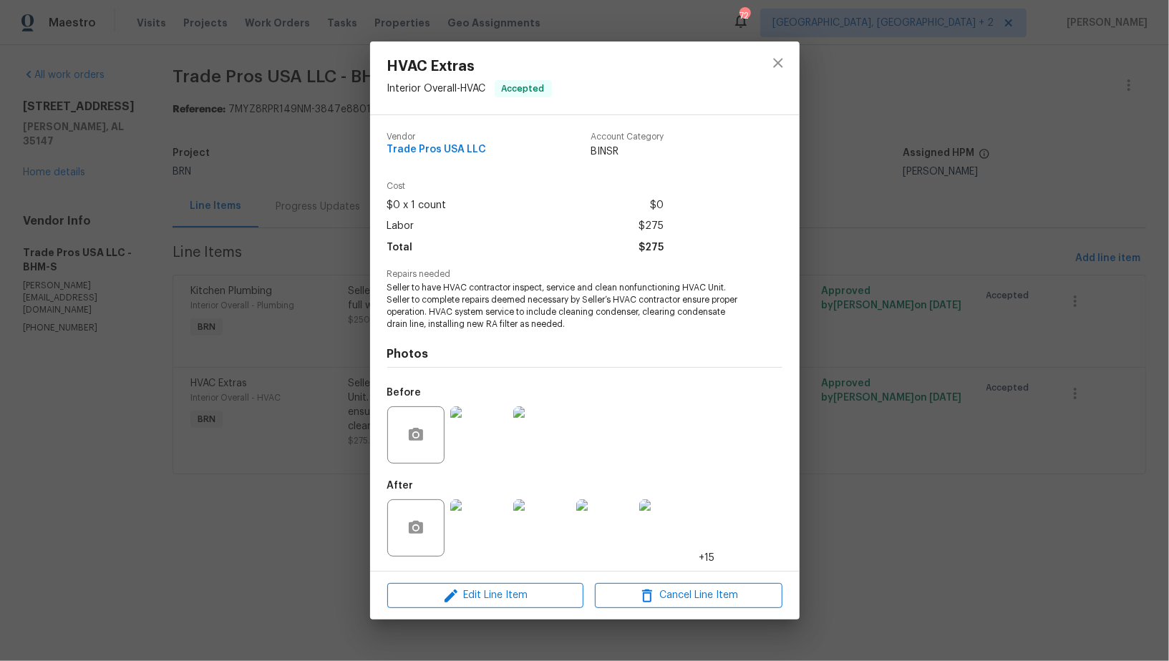
click at [487, 560] on div at bounding box center [478, 528] width 63 height 74
click at [487, 519] on img at bounding box center [478, 527] width 57 height 57
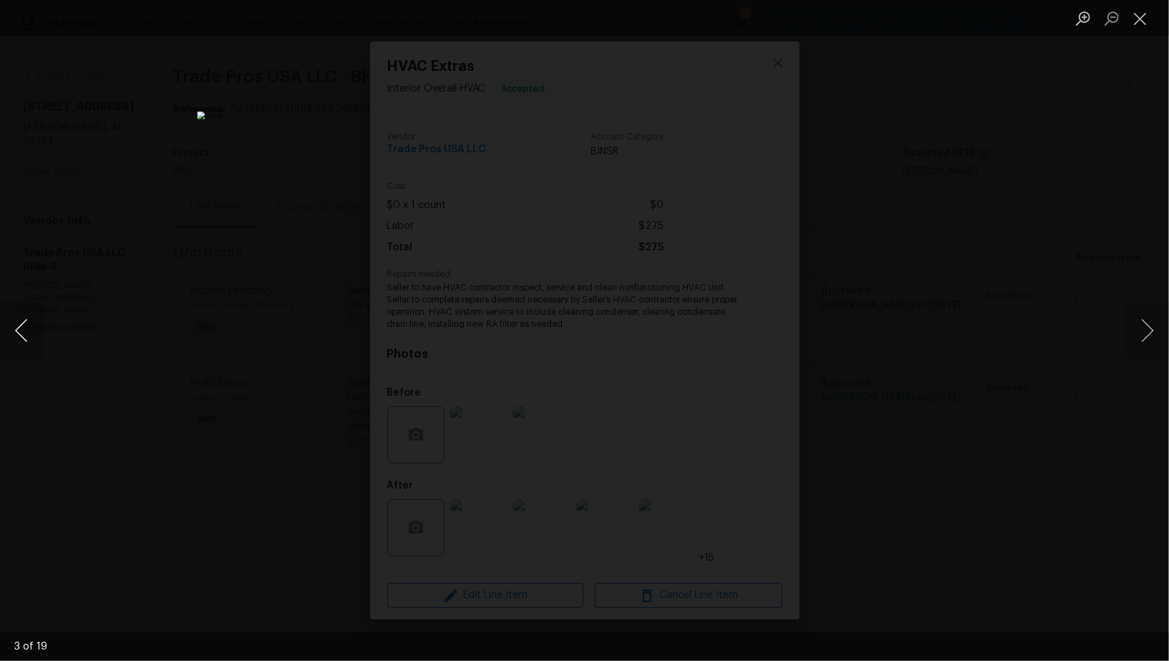
click at [24, 326] on button "Previous image" at bounding box center [21, 330] width 43 height 57
click at [11, 329] on button "Previous image" at bounding box center [21, 330] width 43 height 57
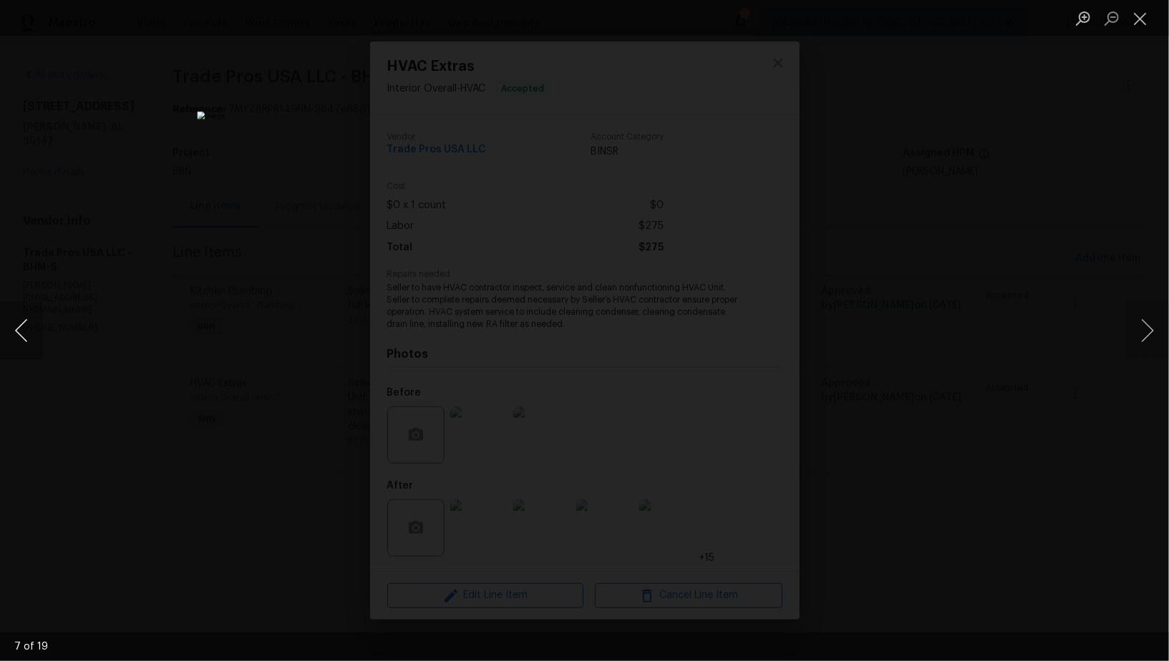
click at [11, 329] on button "Previous image" at bounding box center [21, 330] width 43 height 57
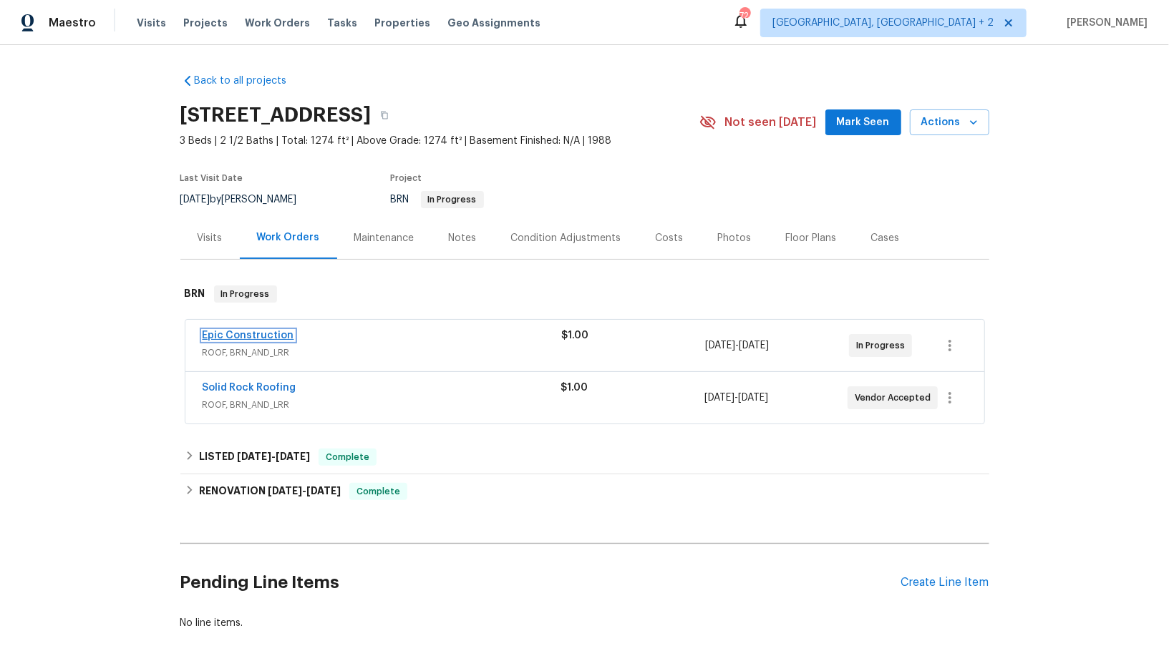
click at [253, 334] on link "Epic Construction" at bounding box center [249, 336] width 92 height 10
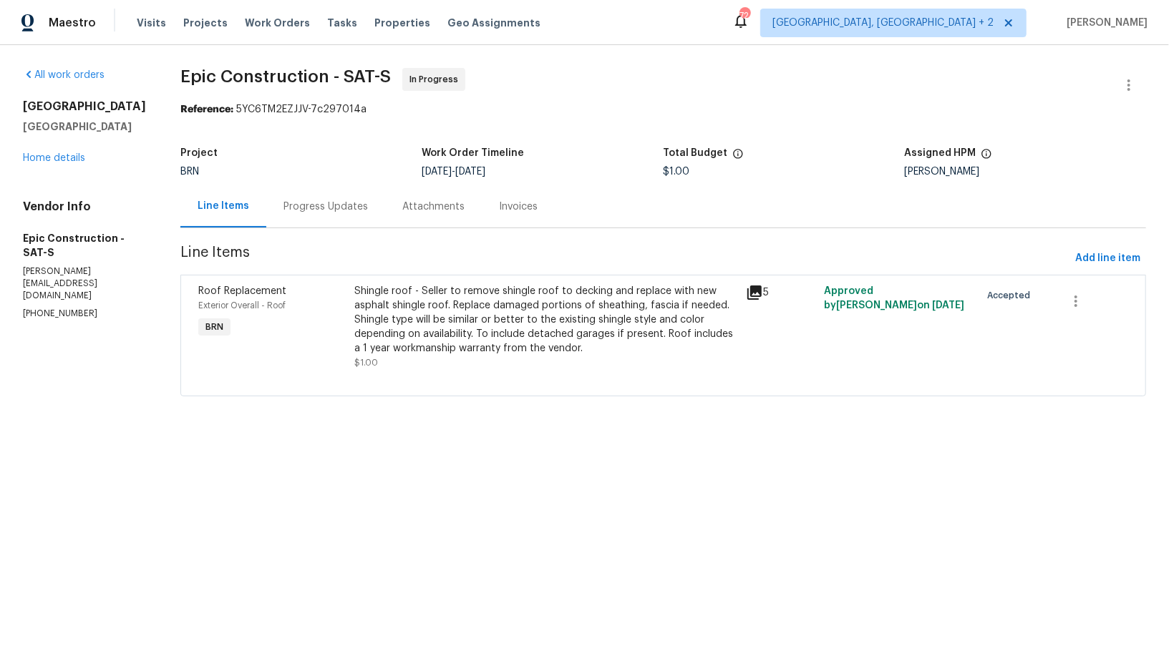
click at [347, 205] on div "Progress Updates" at bounding box center [325, 206] width 119 height 42
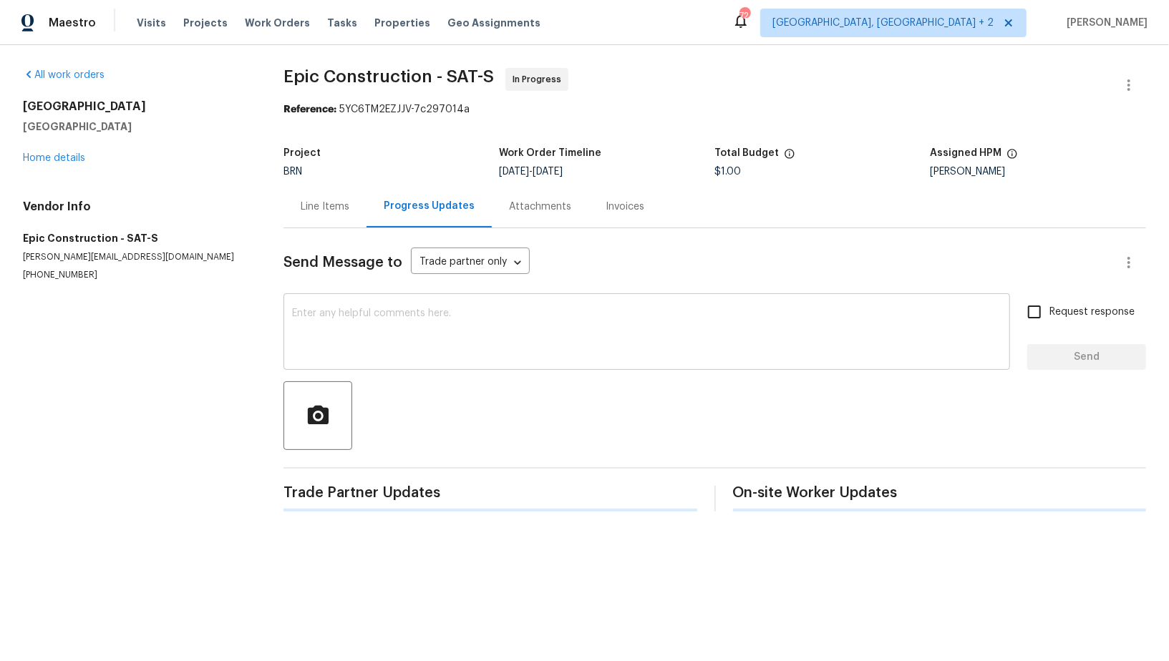
click at [384, 333] on textarea at bounding box center [646, 333] width 709 height 50
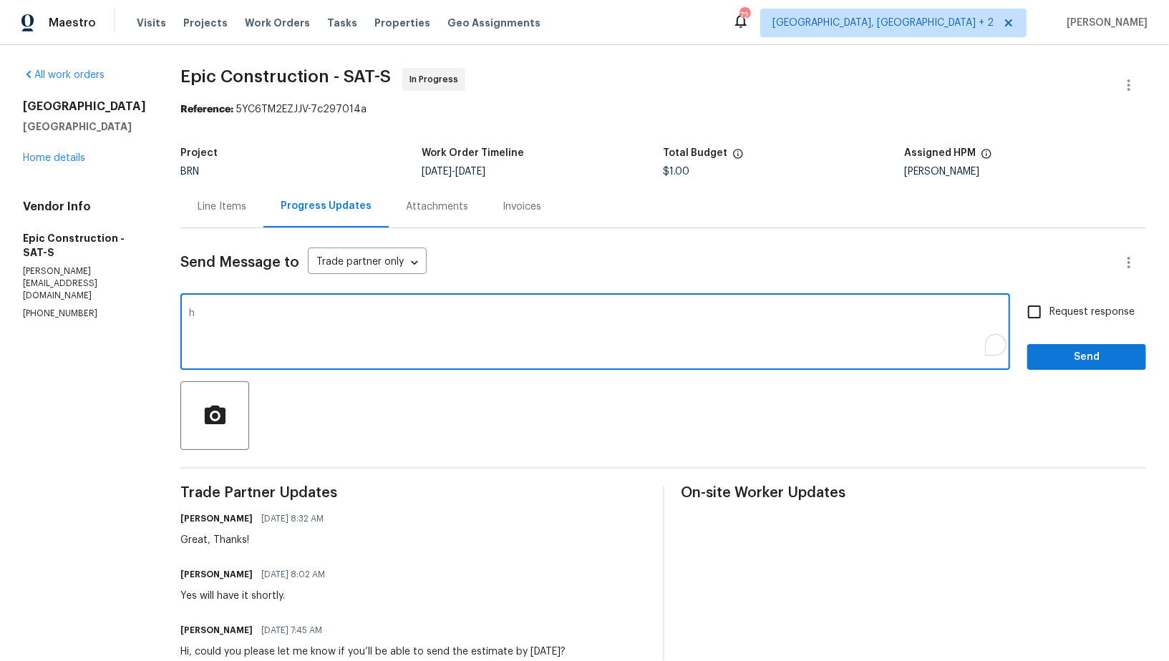
type textarea "hU"
type textarea "Hey, Is there any update on the estimate?"
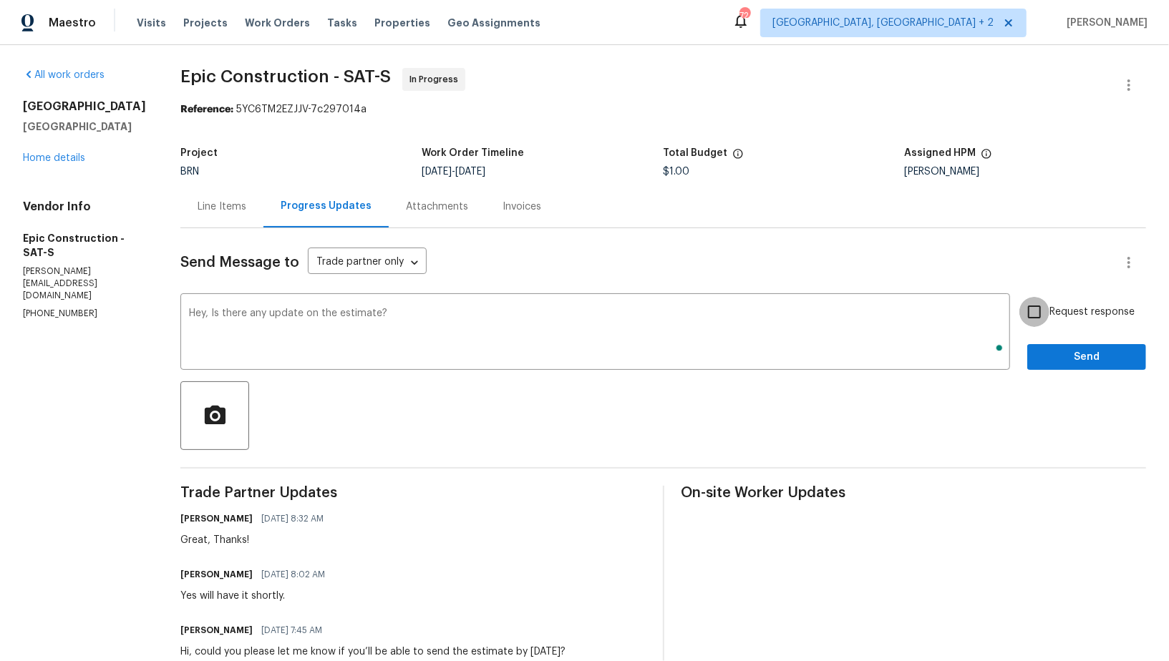
click at [1039, 319] on input "Request response" at bounding box center [1034, 312] width 30 height 30
checkbox input "true"
click at [1063, 367] on button "Send" at bounding box center [1086, 357] width 119 height 26
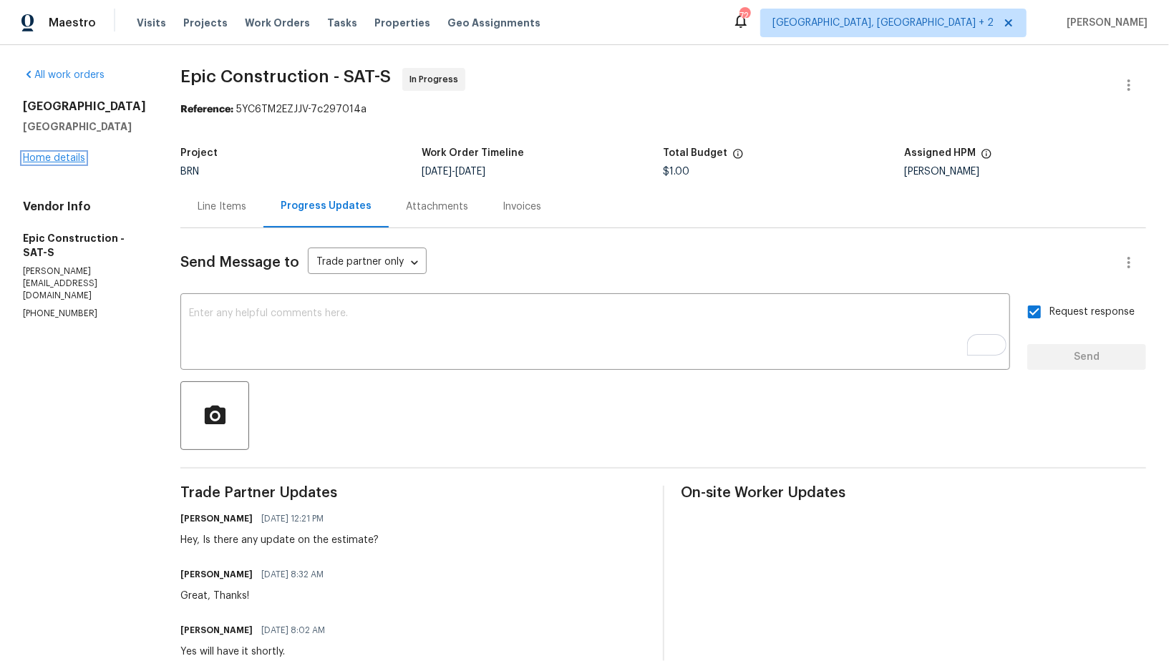
click at [57, 159] on link "Home details" at bounding box center [54, 158] width 62 height 10
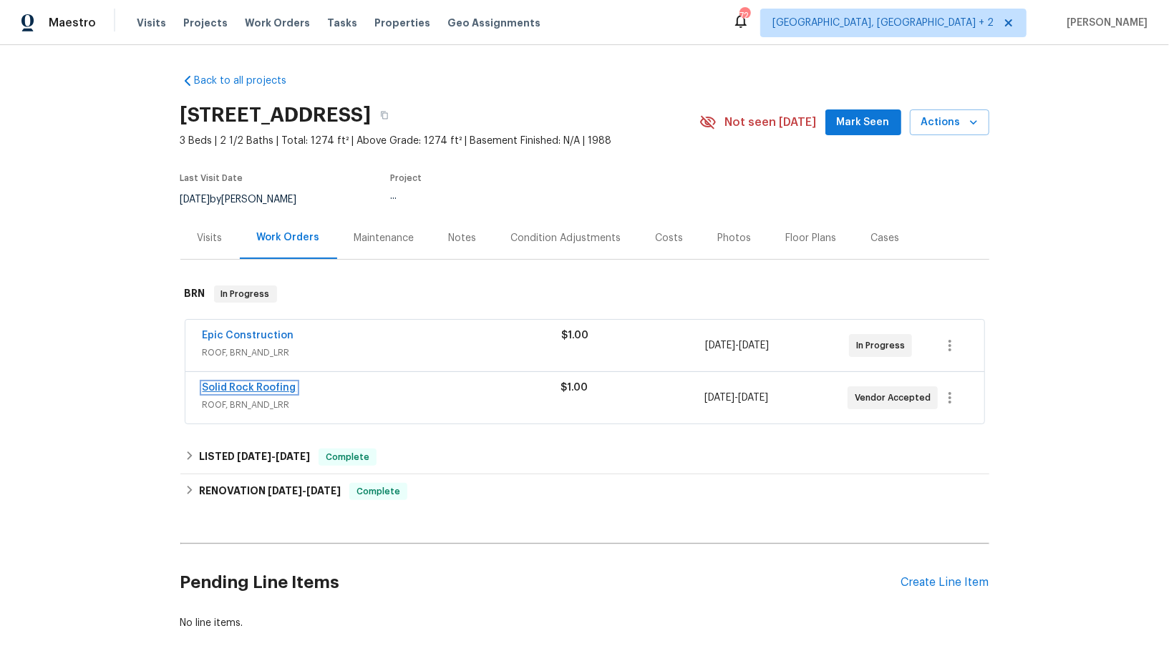
click at [245, 384] on link "Solid Rock Roofing" at bounding box center [250, 388] width 94 height 10
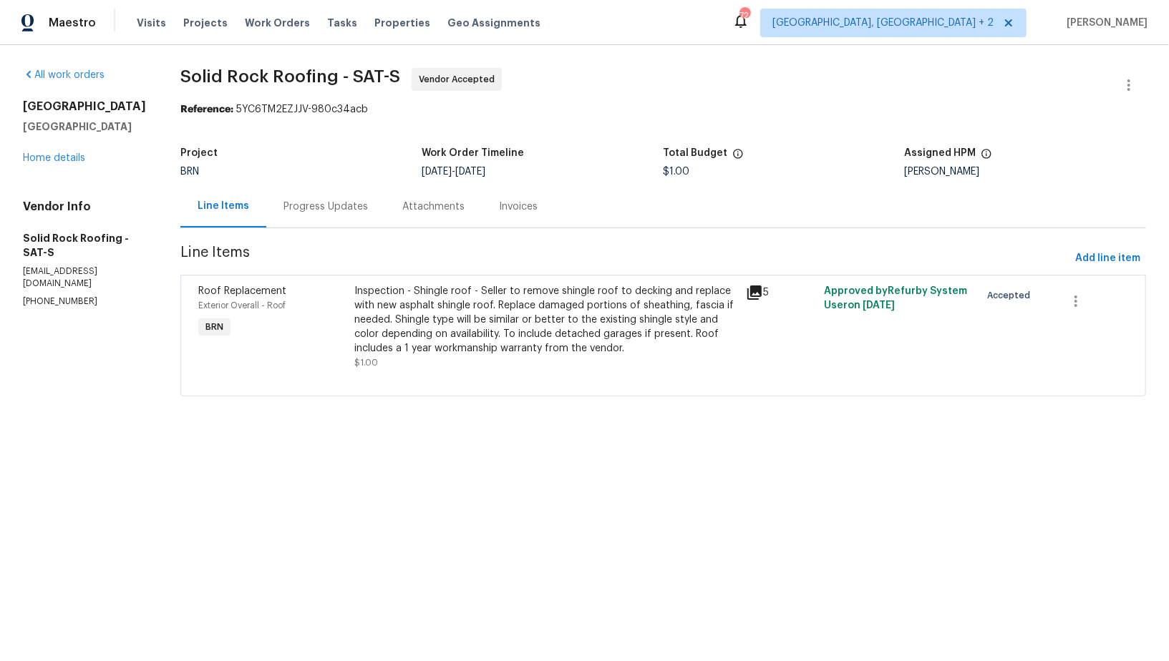
click at [348, 195] on div "Progress Updates" at bounding box center [325, 206] width 119 height 42
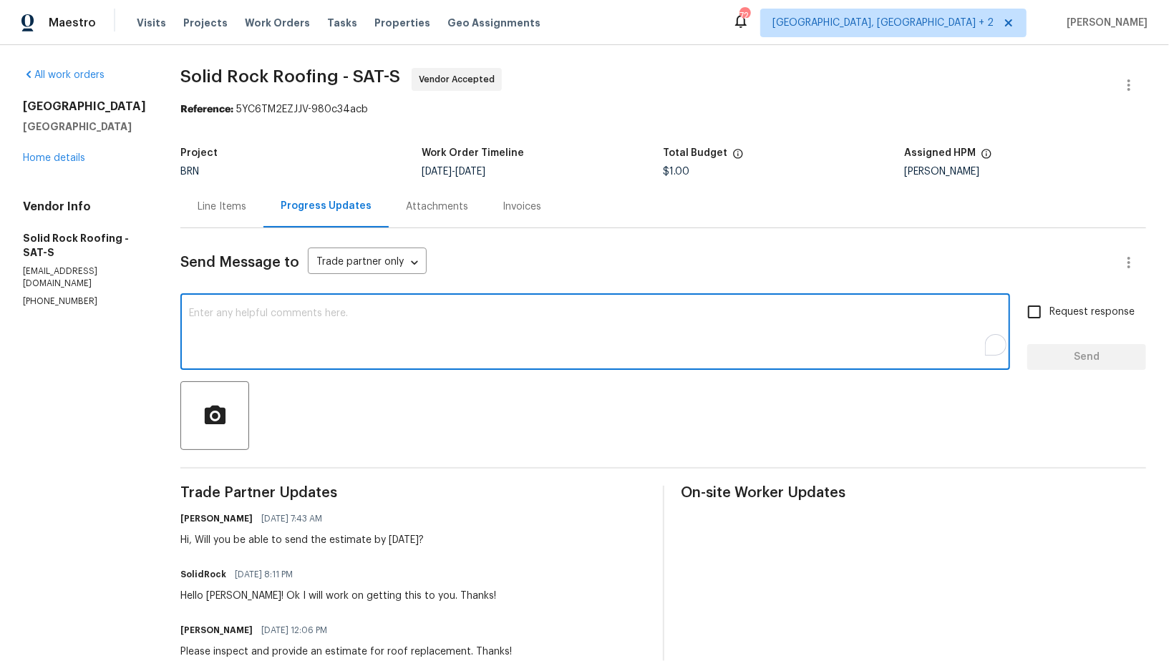
click at [364, 327] on textarea "To enrich screen reader interactions, please activate Accessibility in Grammarl…" at bounding box center [595, 333] width 812 height 50
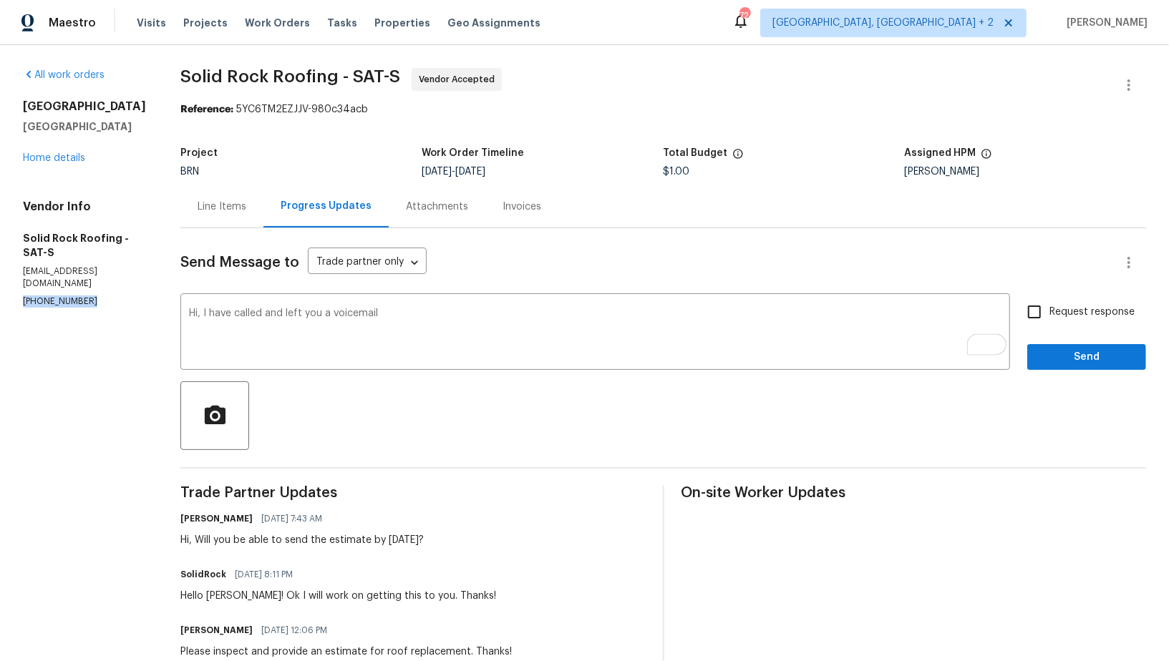
drag, startPoint x: 82, startPoint y: 287, endPoint x: 0, endPoint y: 287, distance: 81.6
click at [0, 287] on div "All work orders 10206 Canton Fld San Antonio, TX 78245 Home details Vendor Info…" at bounding box center [584, 421] width 1169 height 753
copy p "(817) 739-3624"
click at [413, 306] on div "Hi, I have called and left you a voicemail x ​" at bounding box center [594, 333] width 829 height 73
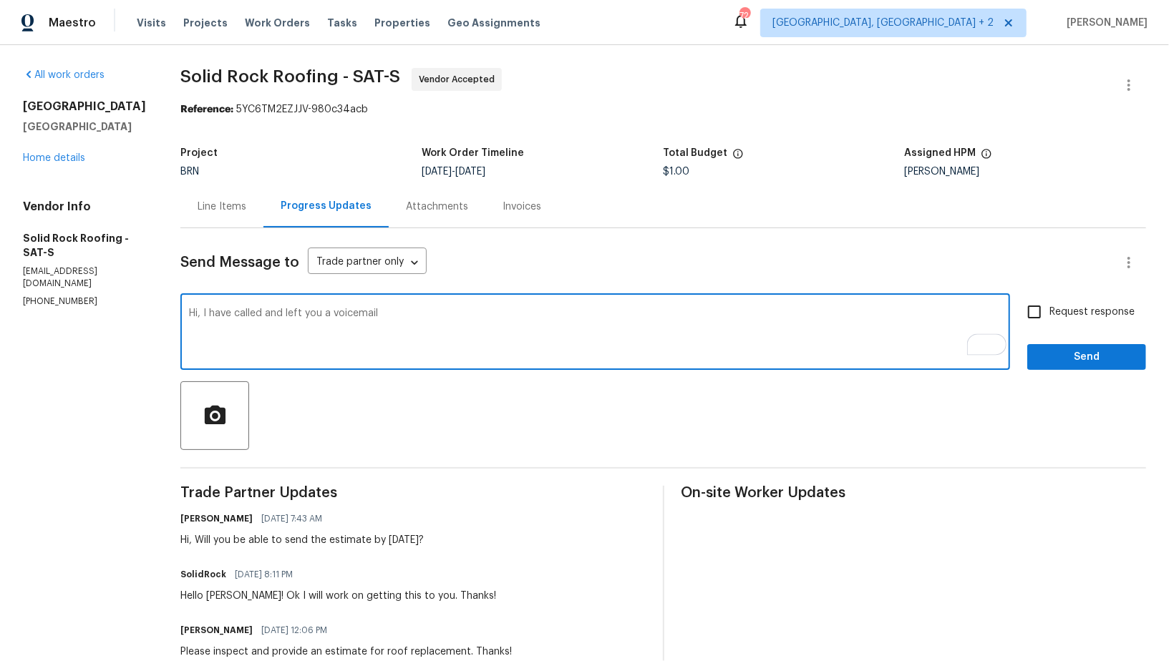
paste textarea "(817) 739-3624"
click at [274, 579] on span "09/25/2025 8:11 PM" at bounding box center [264, 574] width 58 height 14
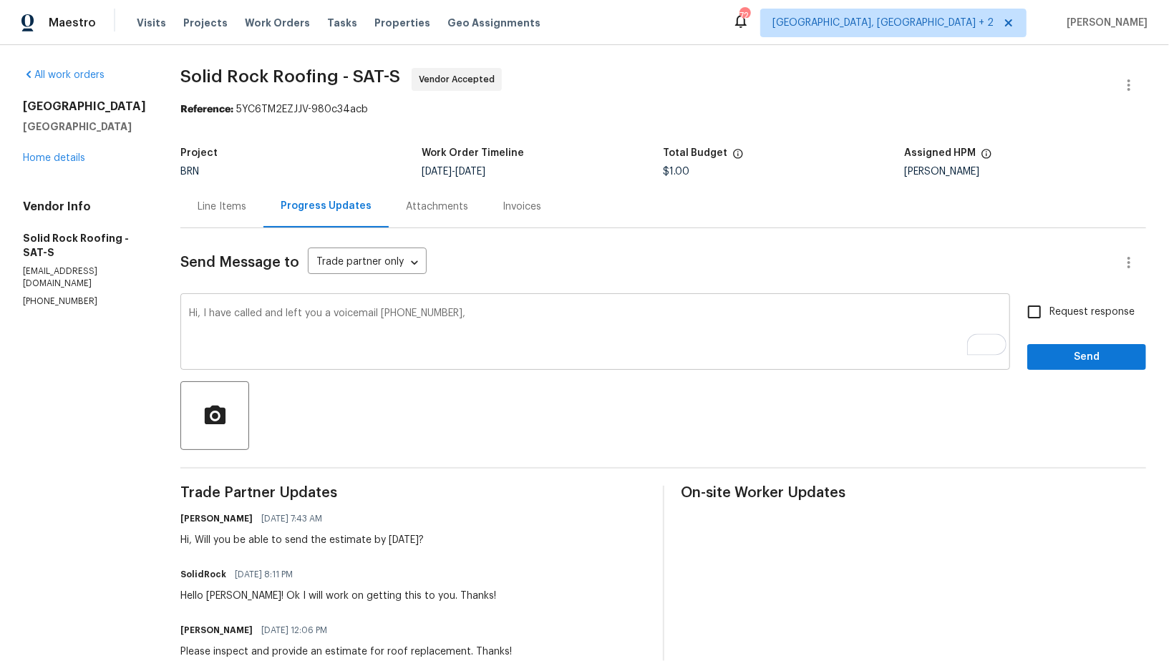
click at [469, 318] on textarea "Hi, I have called and left you a voicemail (817) 739-3624," at bounding box center [595, 333] width 812 height 50
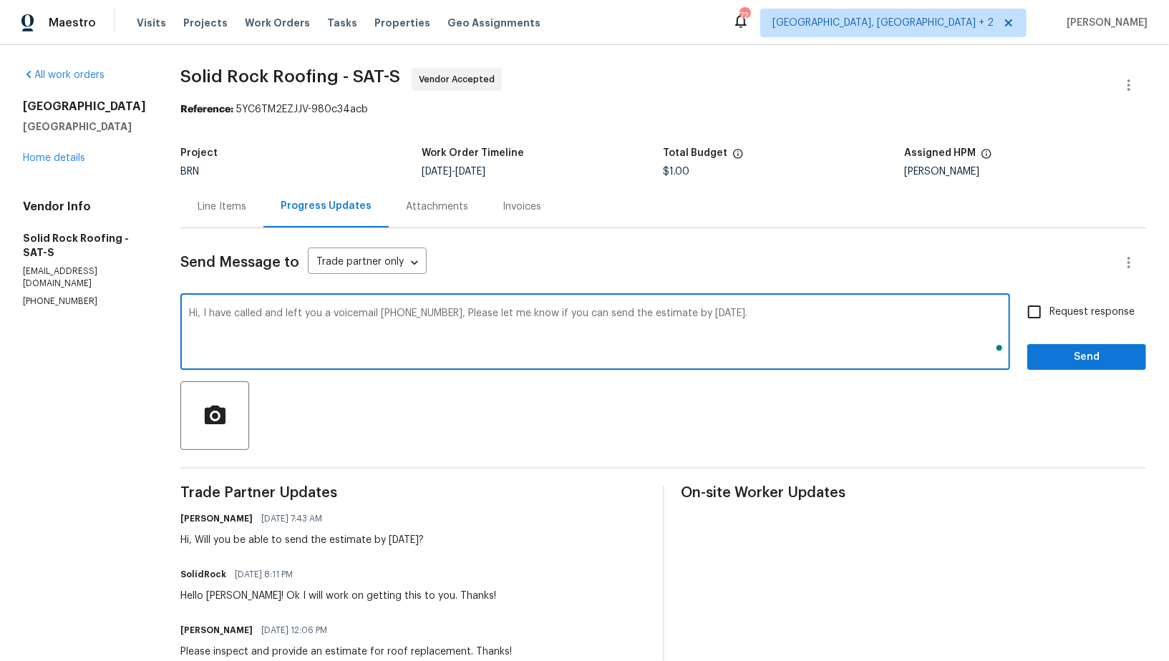
type textarea "Hi, I have called and left you a voicemail (817) 739-3624, Please let me know i…"
click at [1027, 321] on input "Request response" at bounding box center [1034, 312] width 30 height 30
checkbox input "true"
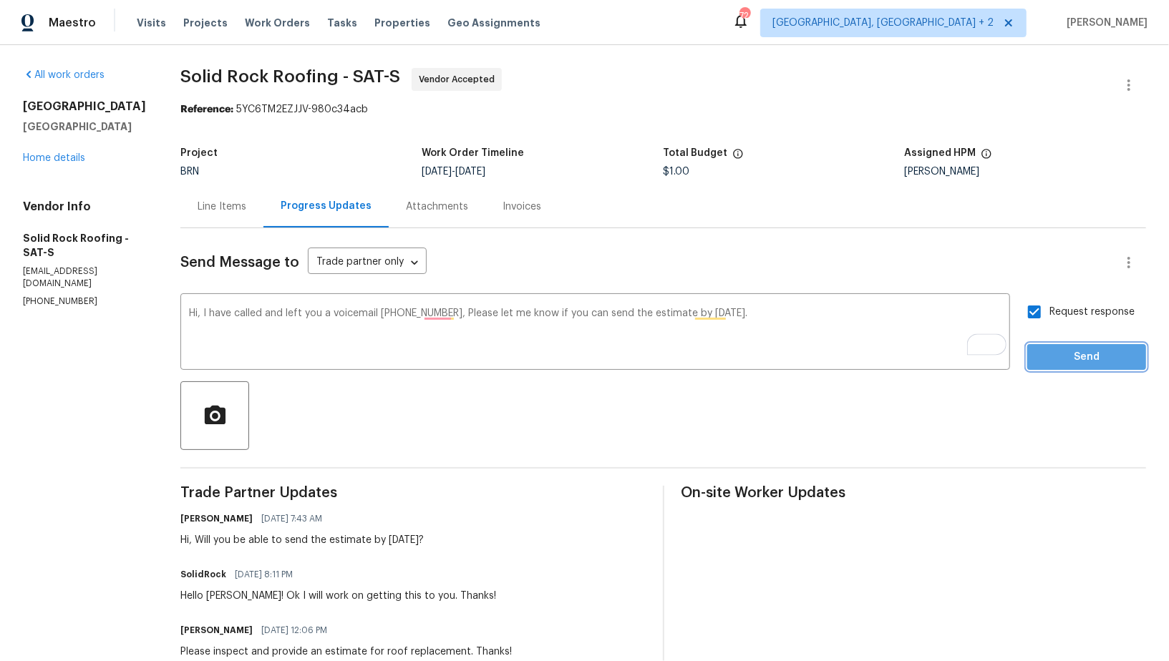
click at [1060, 366] on button "Send" at bounding box center [1086, 357] width 119 height 26
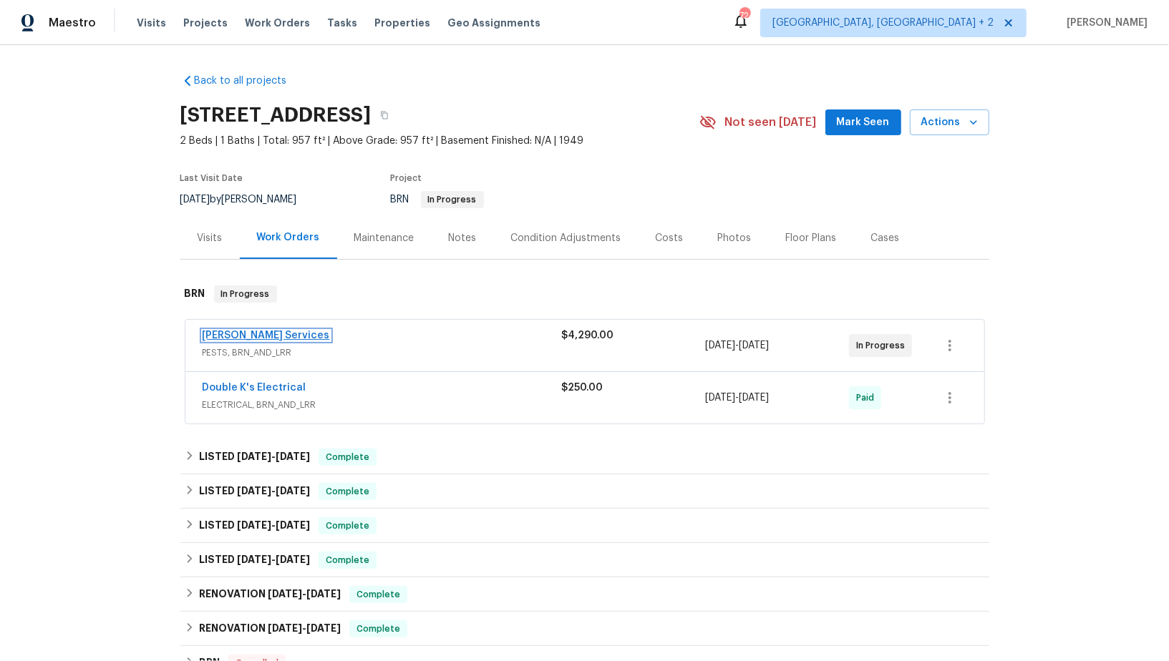
click at [249, 333] on link "[PERSON_NAME] Services" at bounding box center [266, 336] width 127 height 10
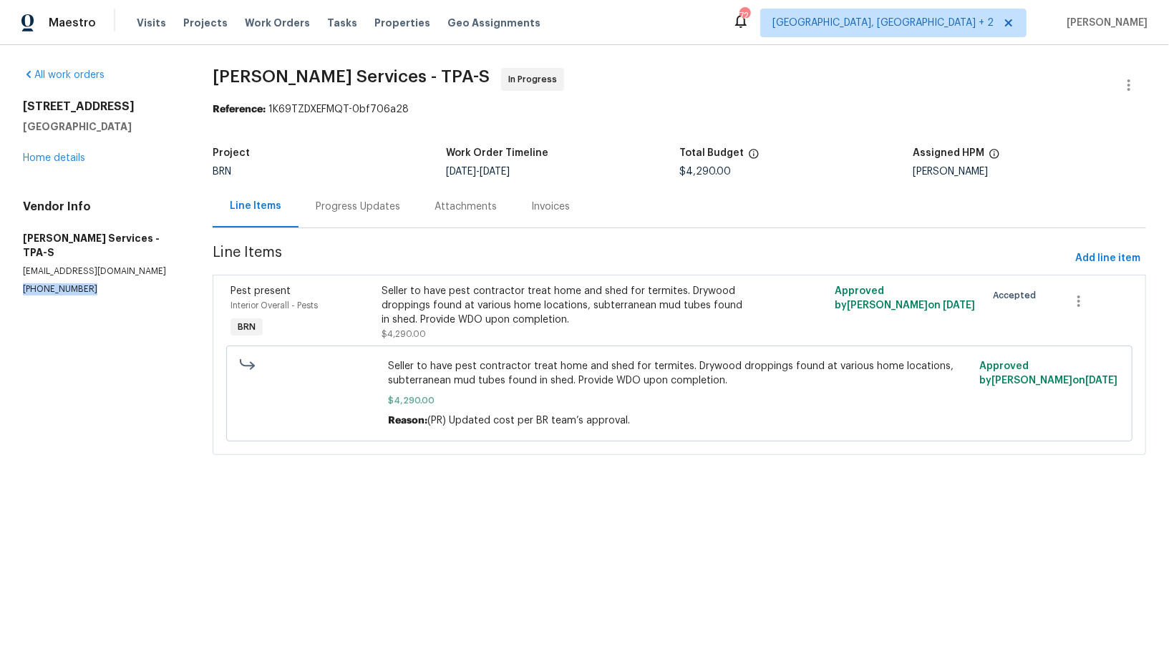
drag, startPoint x: 102, startPoint y: 278, endPoint x: 0, endPoint y: 277, distance: 102.3
click at [0, 278] on div "All work orders [STREET_ADDRESS] Home details Vendor Info [PERSON_NAME] Service…" at bounding box center [584, 270] width 1169 height 450
copy p "[PHONE_NUMBER]"
click at [370, 213] on div "Progress Updates" at bounding box center [358, 207] width 84 height 14
click at [372, 208] on div "Progress Updates" at bounding box center [358, 207] width 84 height 14
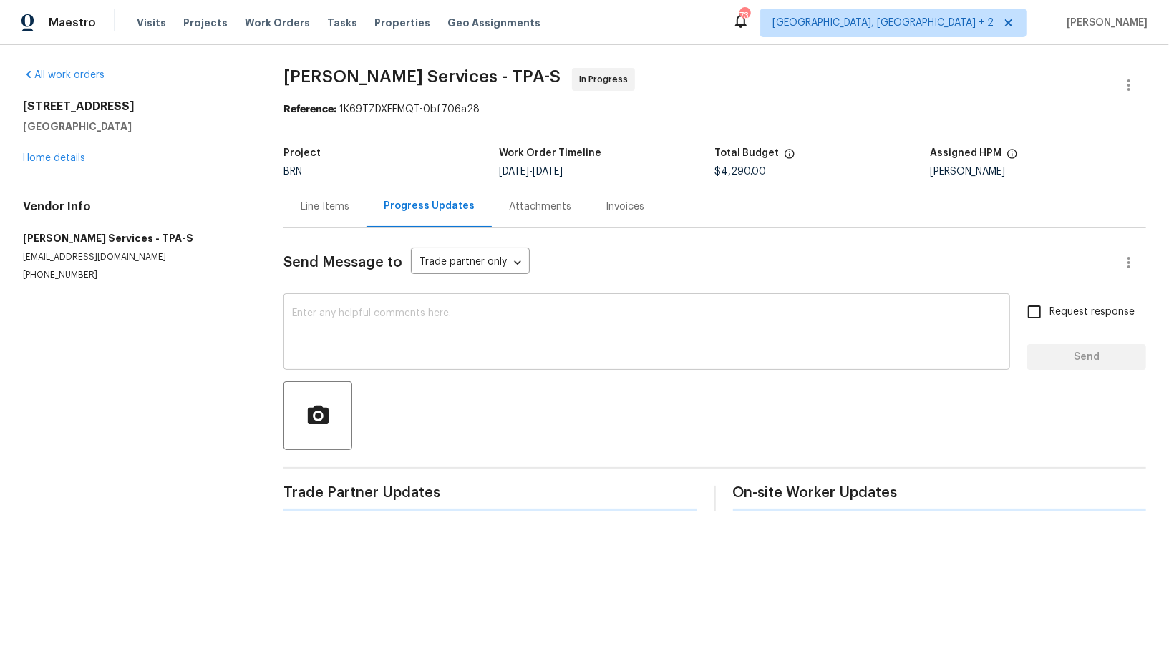
click at [375, 320] on textarea at bounding box center [646, 333] width 709 height 50
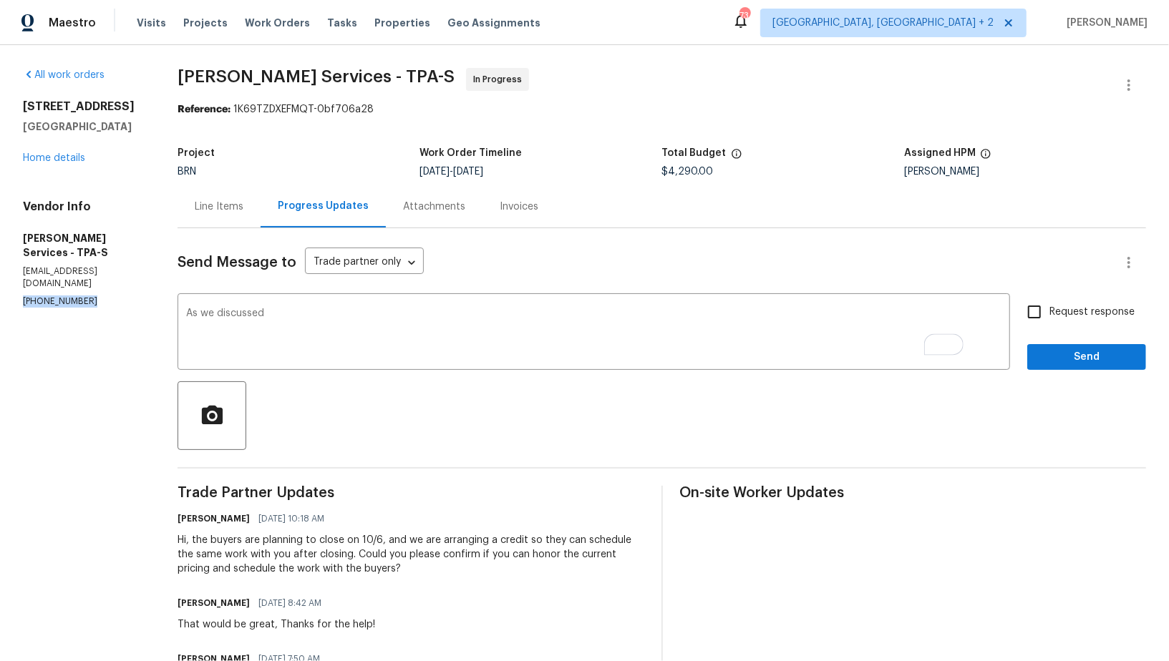
drag, startPoint x: 95, startPoint y: 281, endPoint x: 0, endPoint y: 281, distance: 95.2
copy p "[PHONE_NUMBER]"
click at [316, 317] on textarea "As we discussed" at bounding box center [593, 333] width 815 height 50
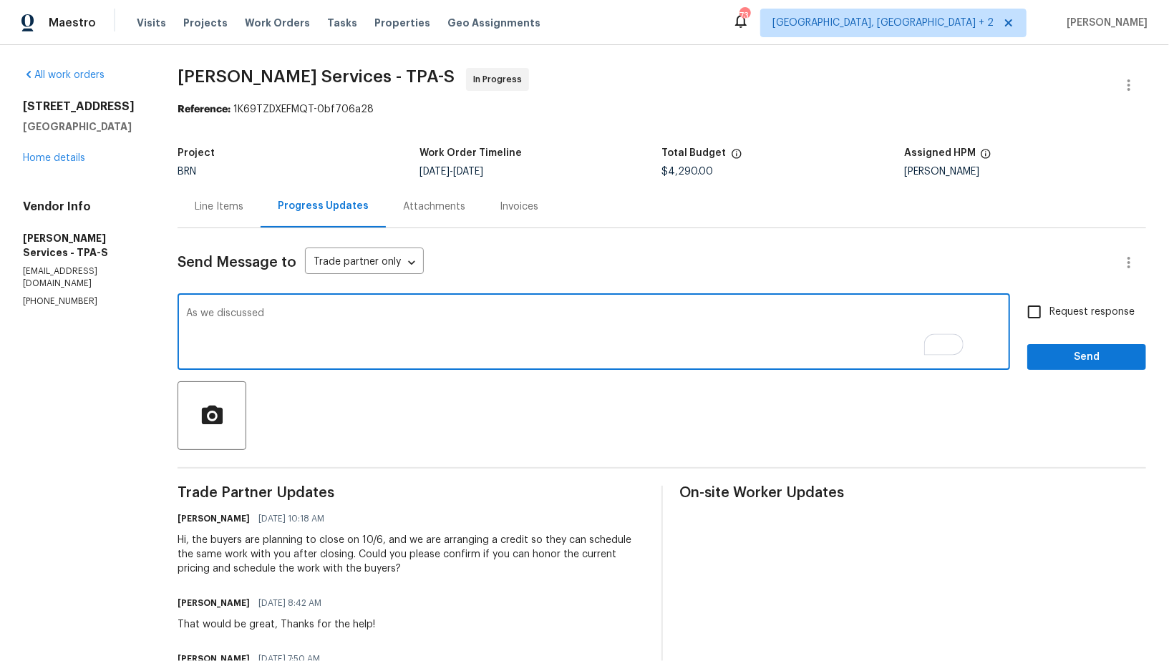
paste textarea "[PHONE_NUMBER]"
type textarea "As we discussed [PHONE_NUMBER], Please check and update me on the final cost fo…"
click at [1034, 324] on input "Request response" at bounding box center [1034, 312] width 30 height 30
checkbox input "true"
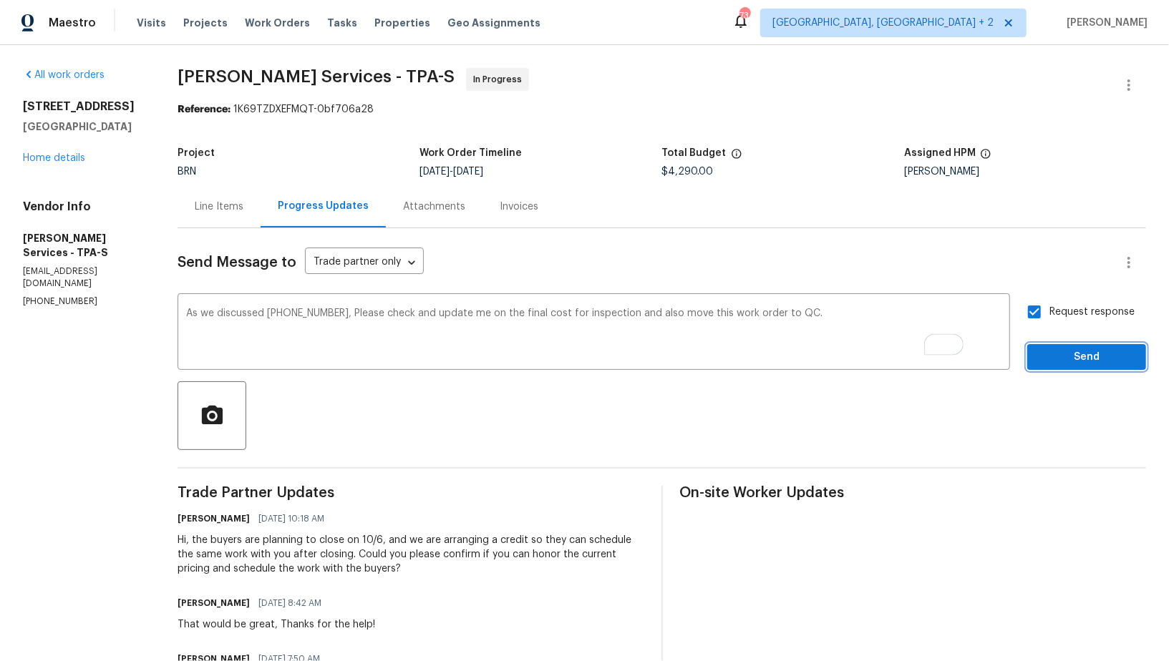
click at [1050, 353] on span "Send" at bounding box center [1086, 358] width 96 height 18
